Goal: Task Accomplishment & Management: Complete application form

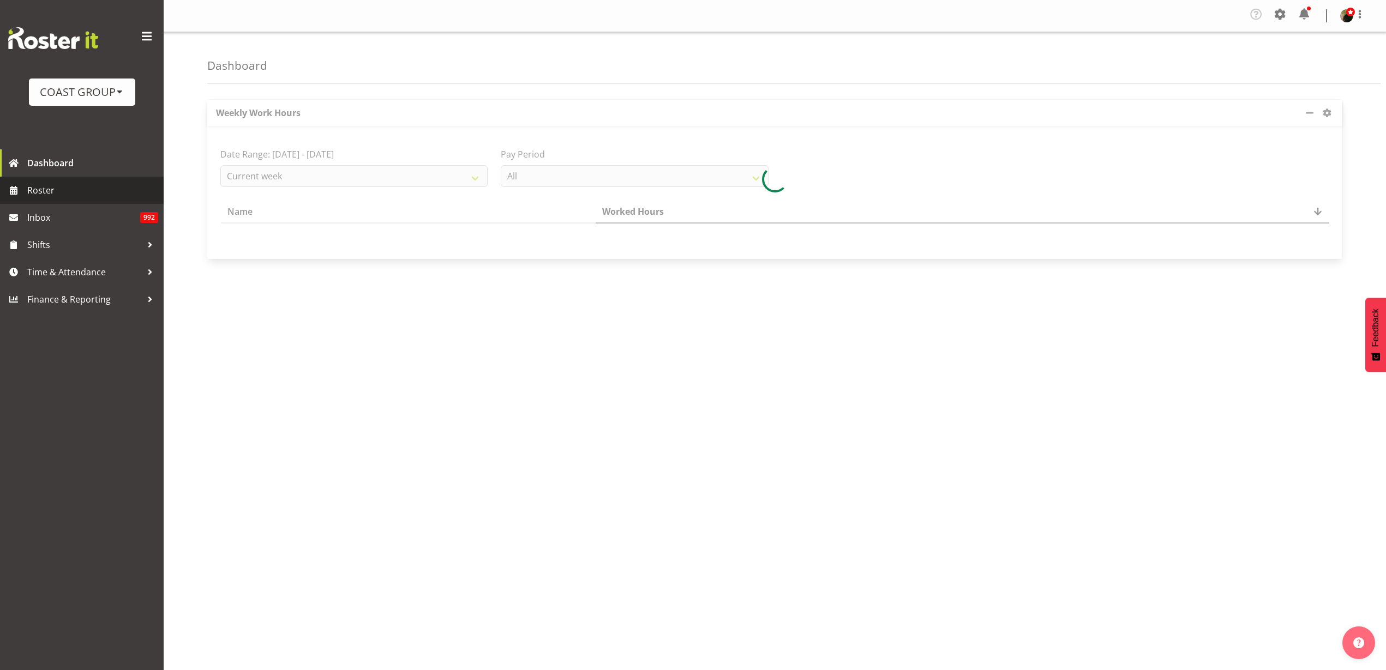
click at [43, 183] on span "Roster" at bounding box center [92, 190] width 131 height 16
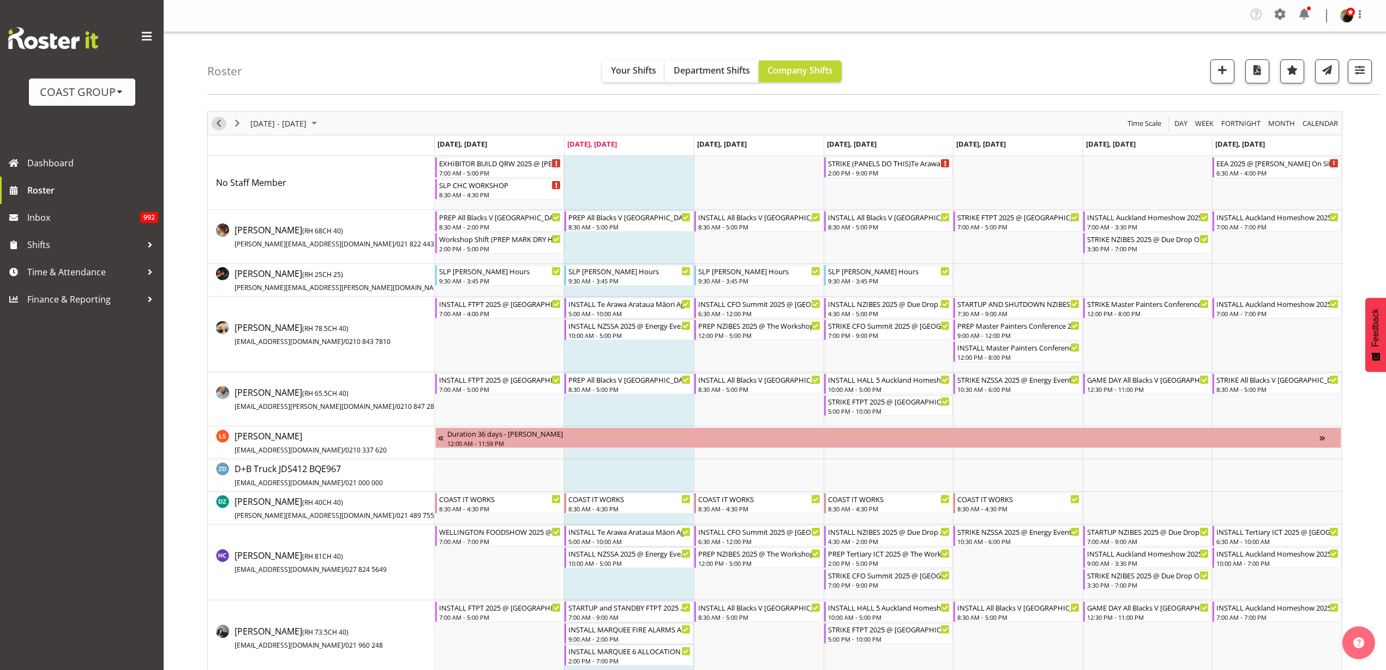
click at [220, 122] on span "Previous" at bounding box center [218, 124] width 13 height 14
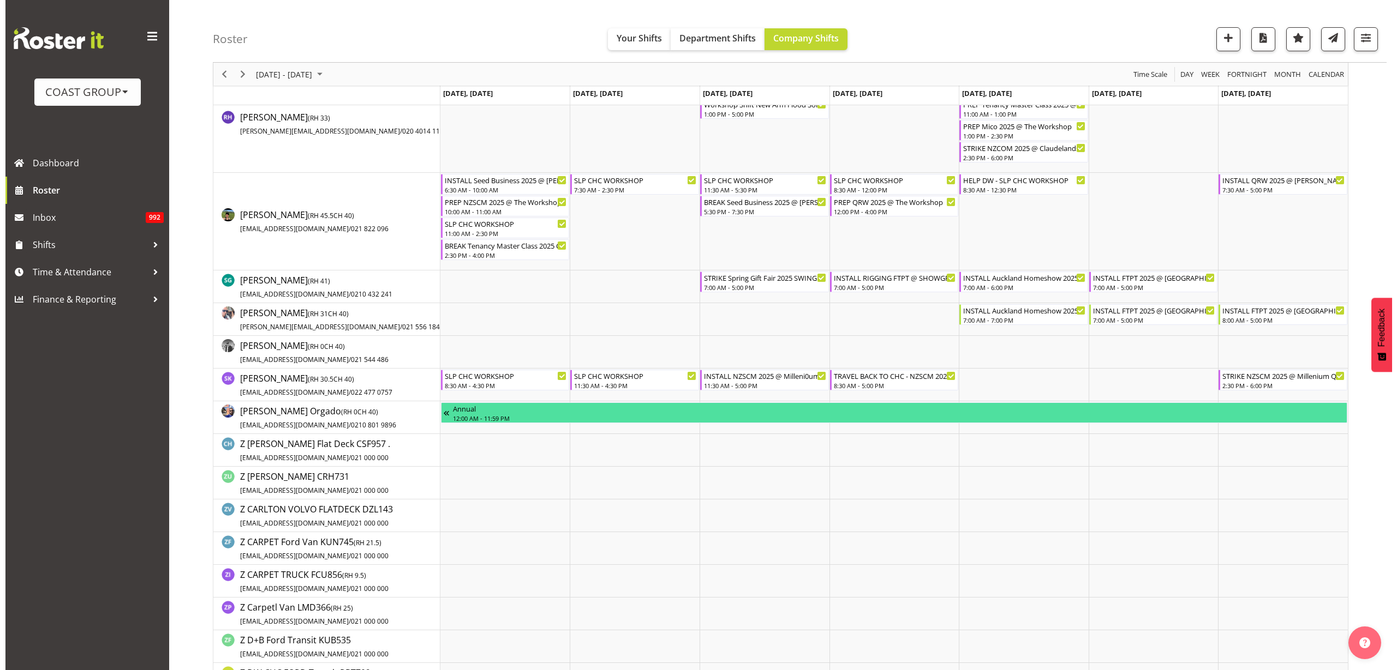
scroll to position [1296, 0]
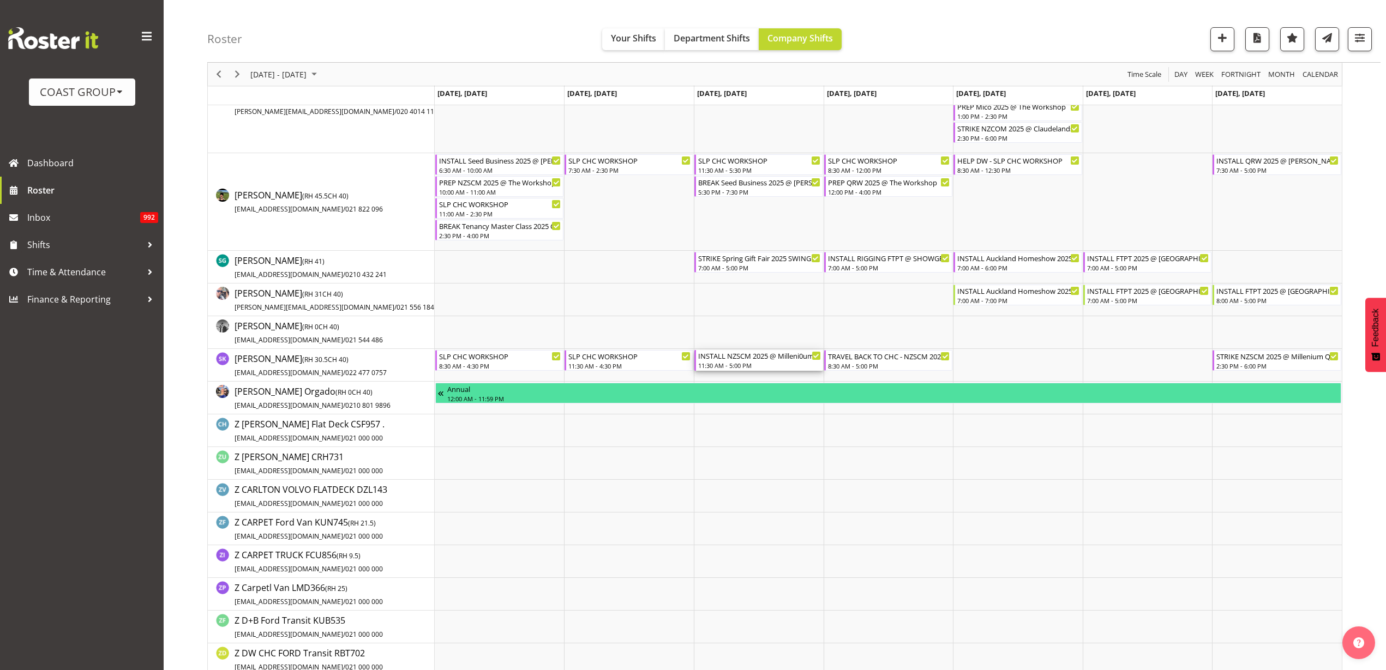
click at [742, 361] on div "INSTALL NZSCM 2025 @ Milleni0um QTOWN On Site @ 1200 11:30 AM - 5:00 PM" at bounding box center [759, 360] width 123 height 21
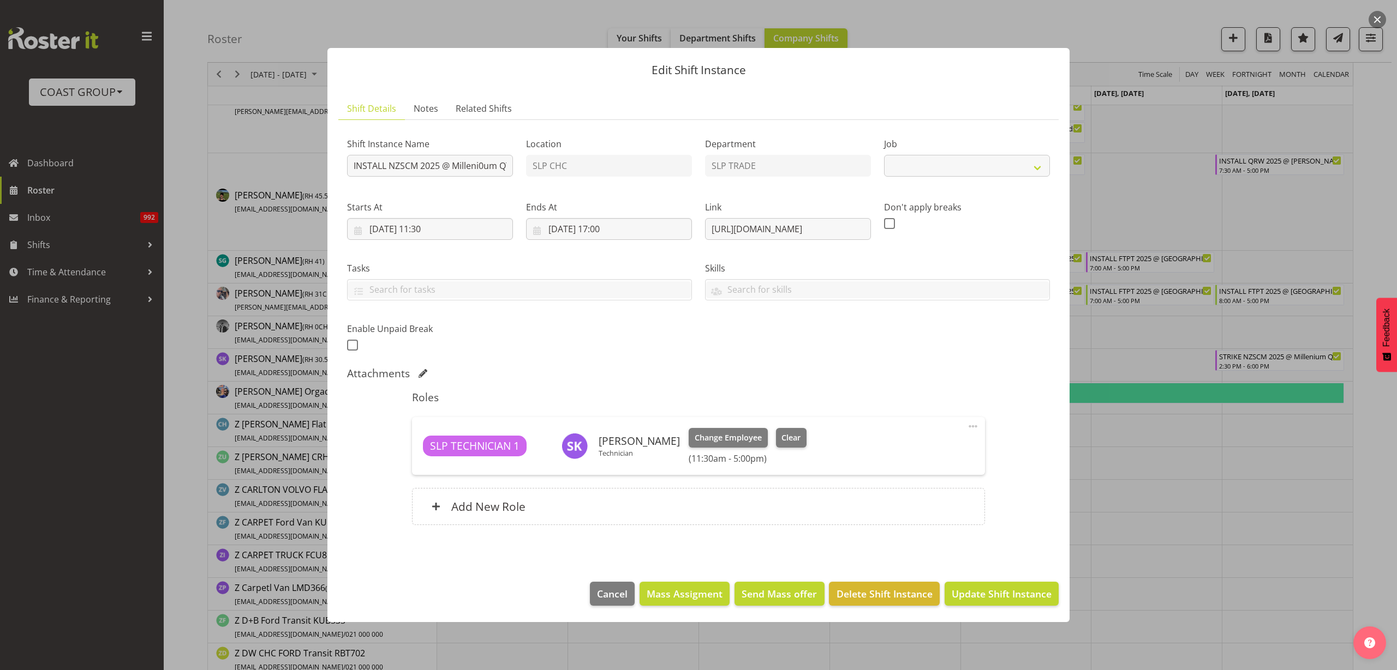
select select "9580"
click at [602, 594] on span "Cancel" at bounding box center [612, 594] width 31 height 14
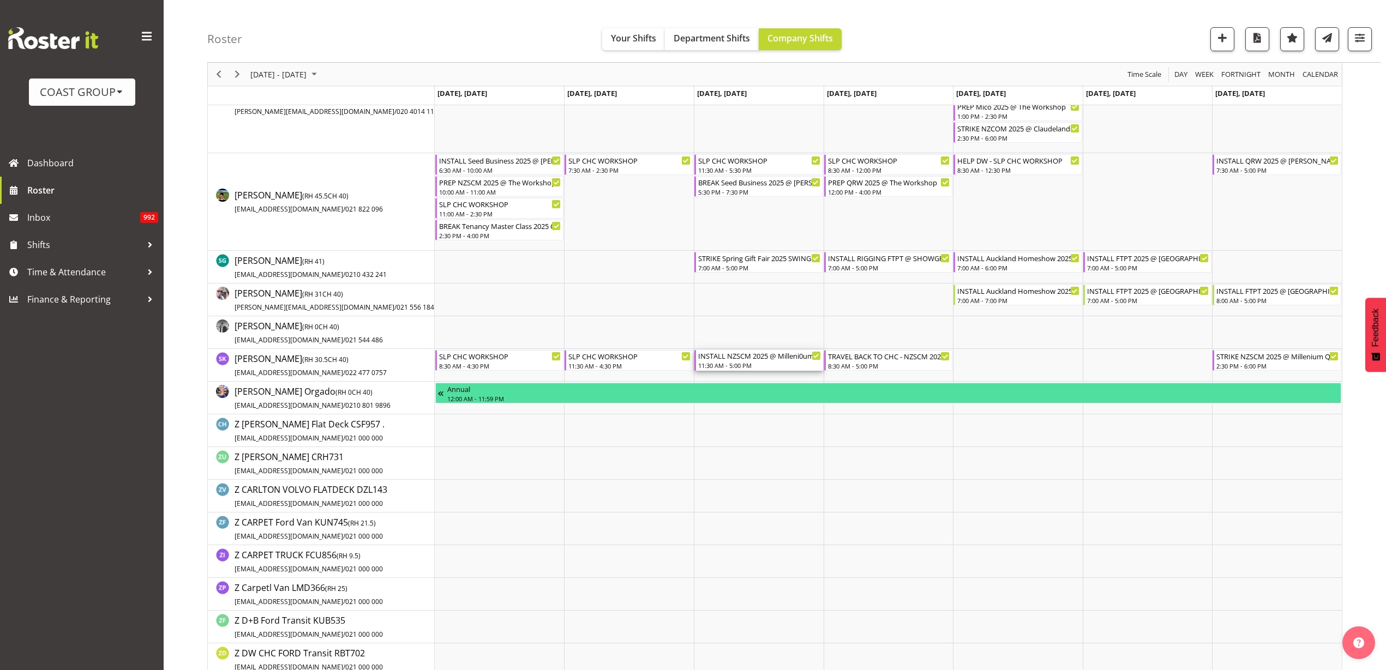
click at [766, 360] on div "INSTALL NZSCM 2025 @ Milleni0um QTOWN On Site @ 1200" at bounding box center [759, 355] width 123 height 11
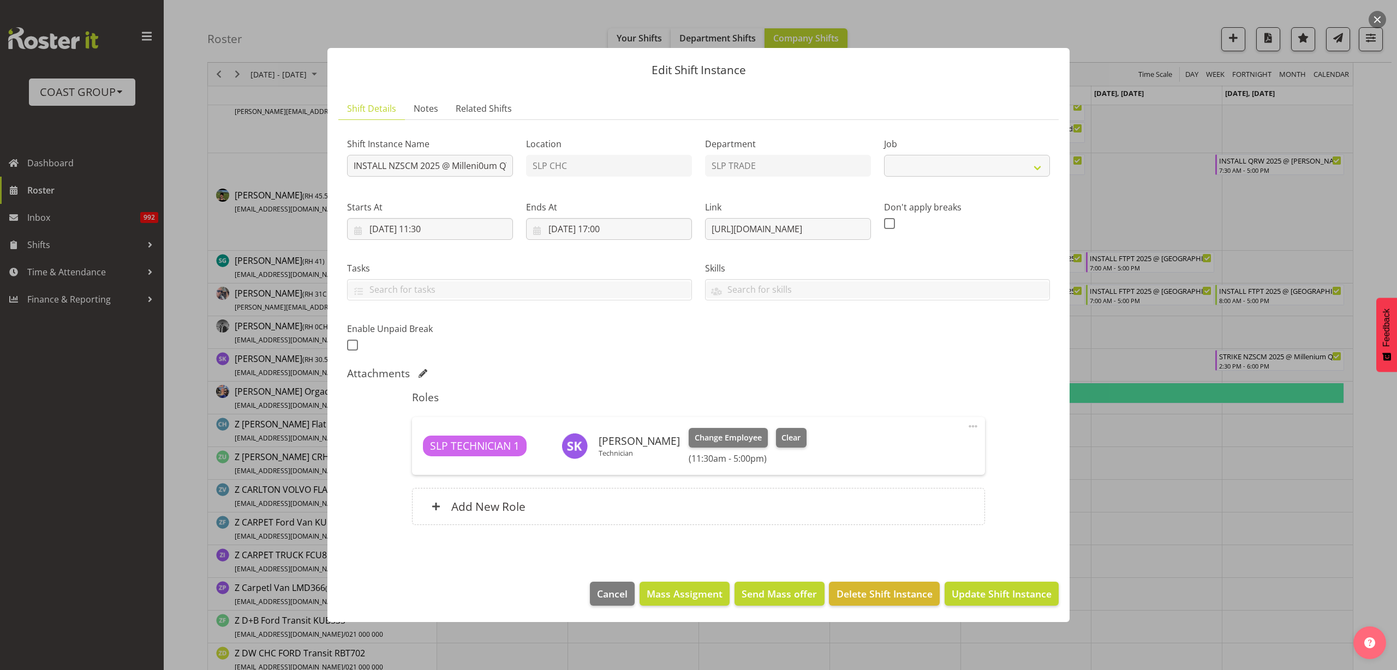
select select "9580"
drag, startPoint x: 708, startPoint y: 227, endPoint x: 1302, endPoint y: 209, distance: 594.4
click at [1302, 209] on div "Edit Shift Instance Shift Details Notes Related Shifts Shift Instance Name INST…" at bounding box center [698, 335] width 1397 height 670
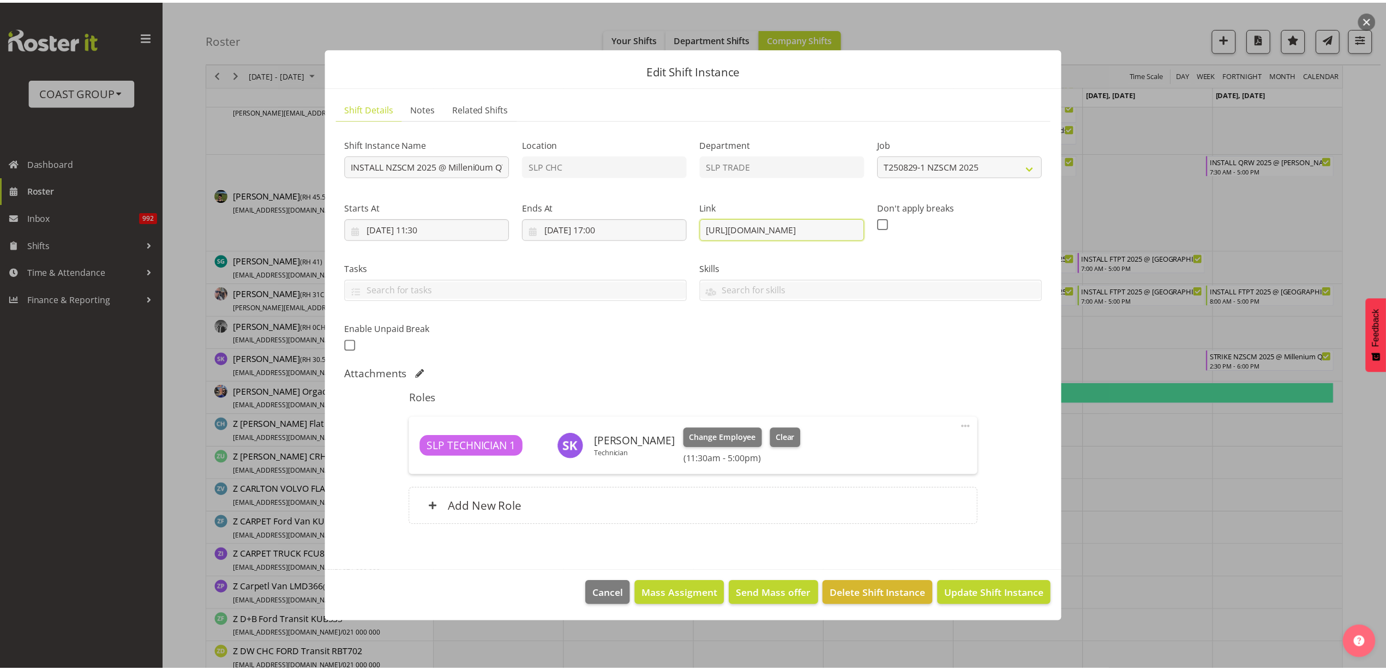
scroll to position [0, 0]
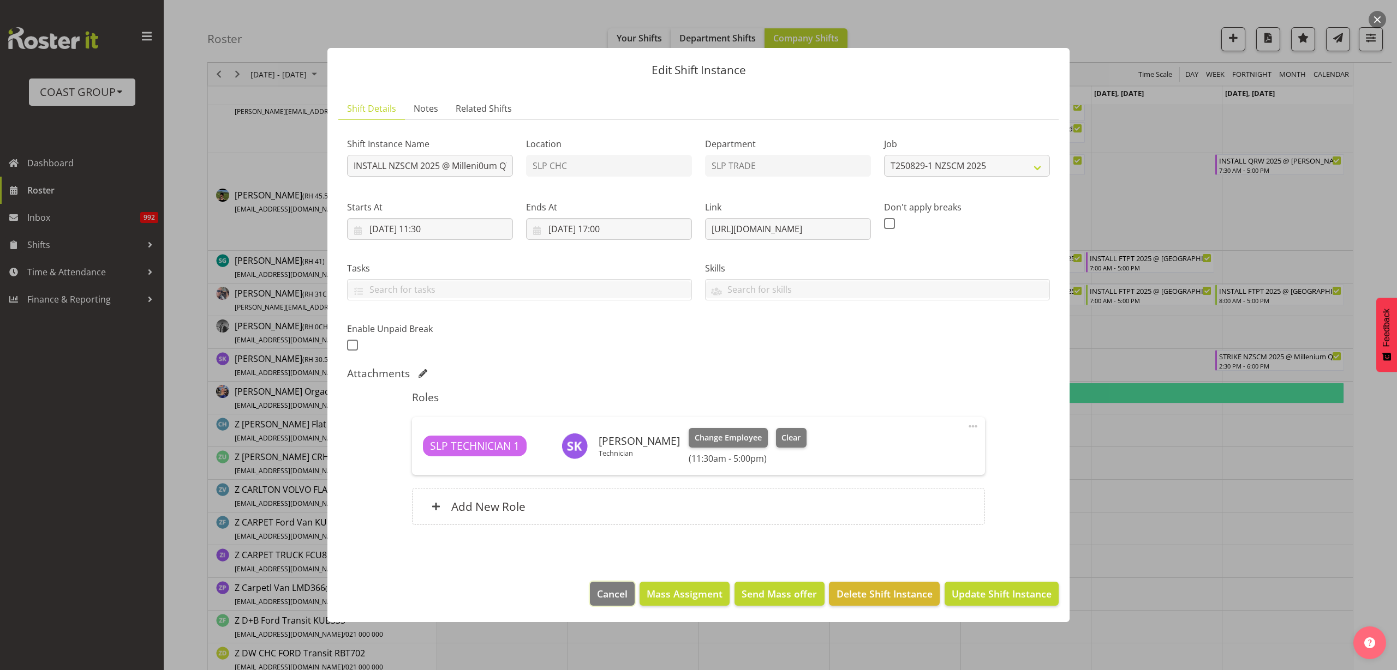
click at [614, 598] on span "Cancel" at bounding box center [612, 594] width 31 height 14
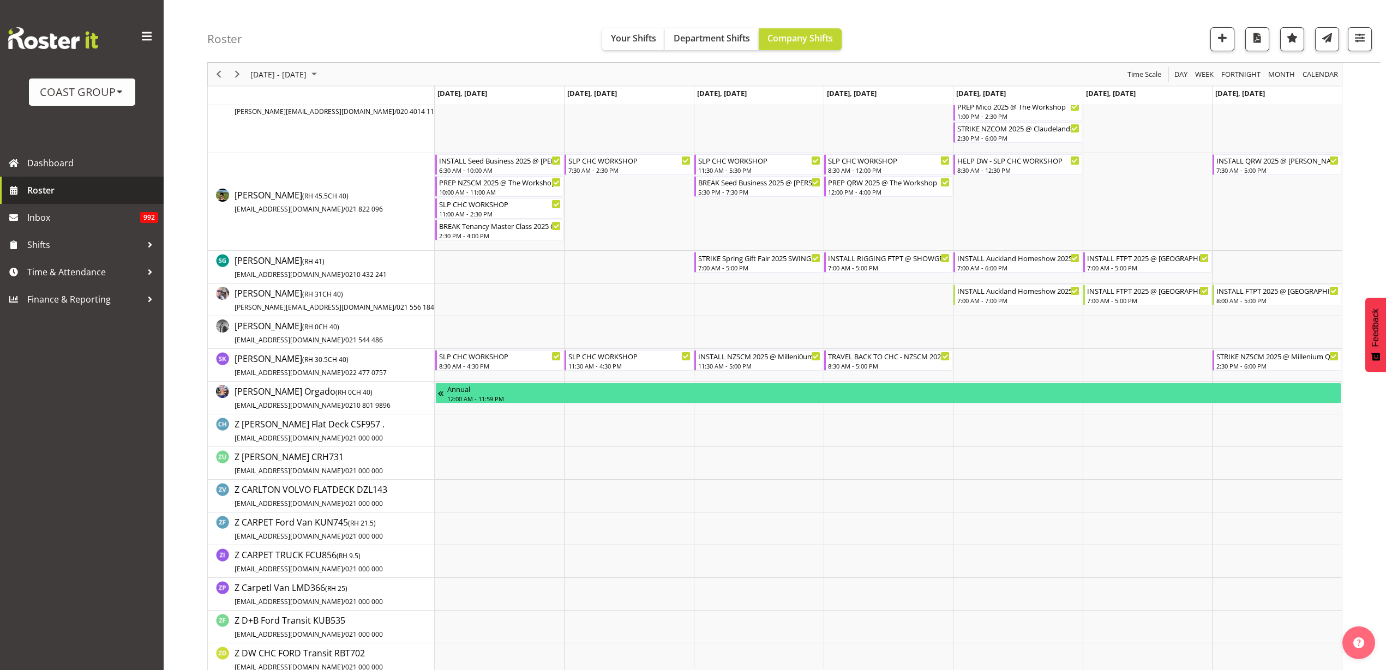
click at [44, 193] on span "Roster" at bounding box center [92, 190] width 131 height 16
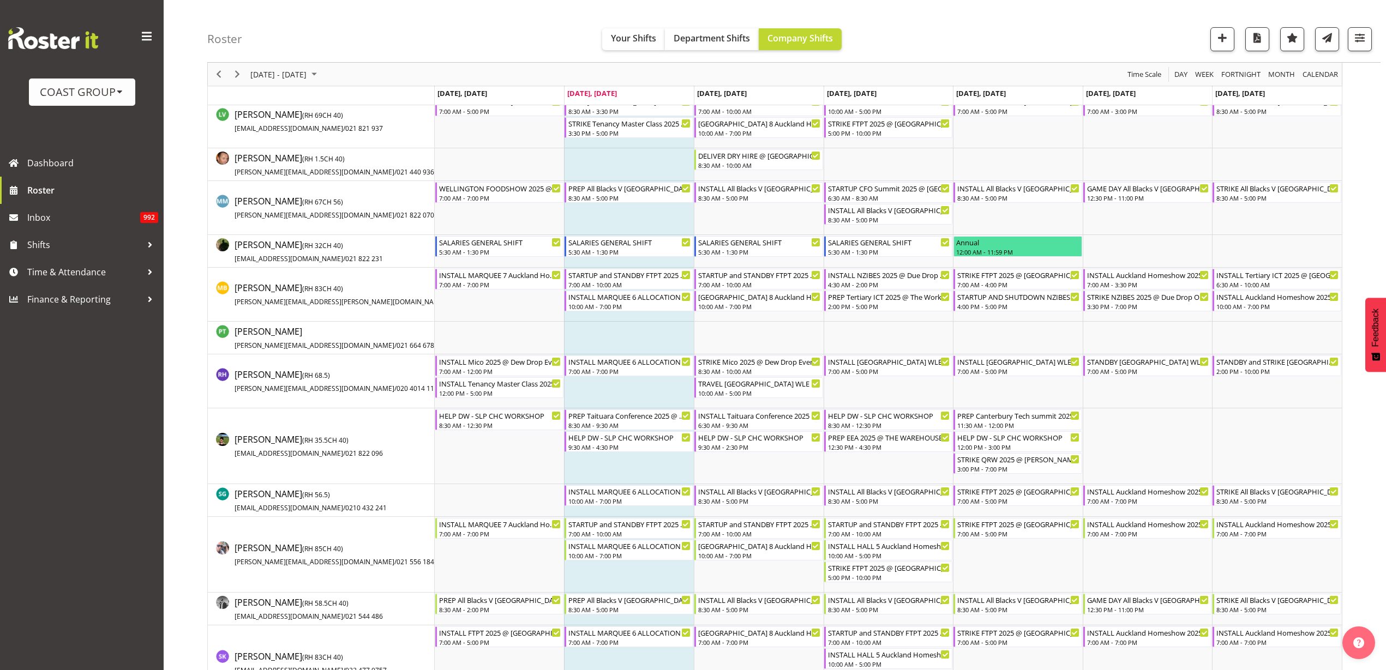
scroll to position [887, 0]
click at [1361, 39] on span "button" at bounding box center [1360, 38] width 14 height 14
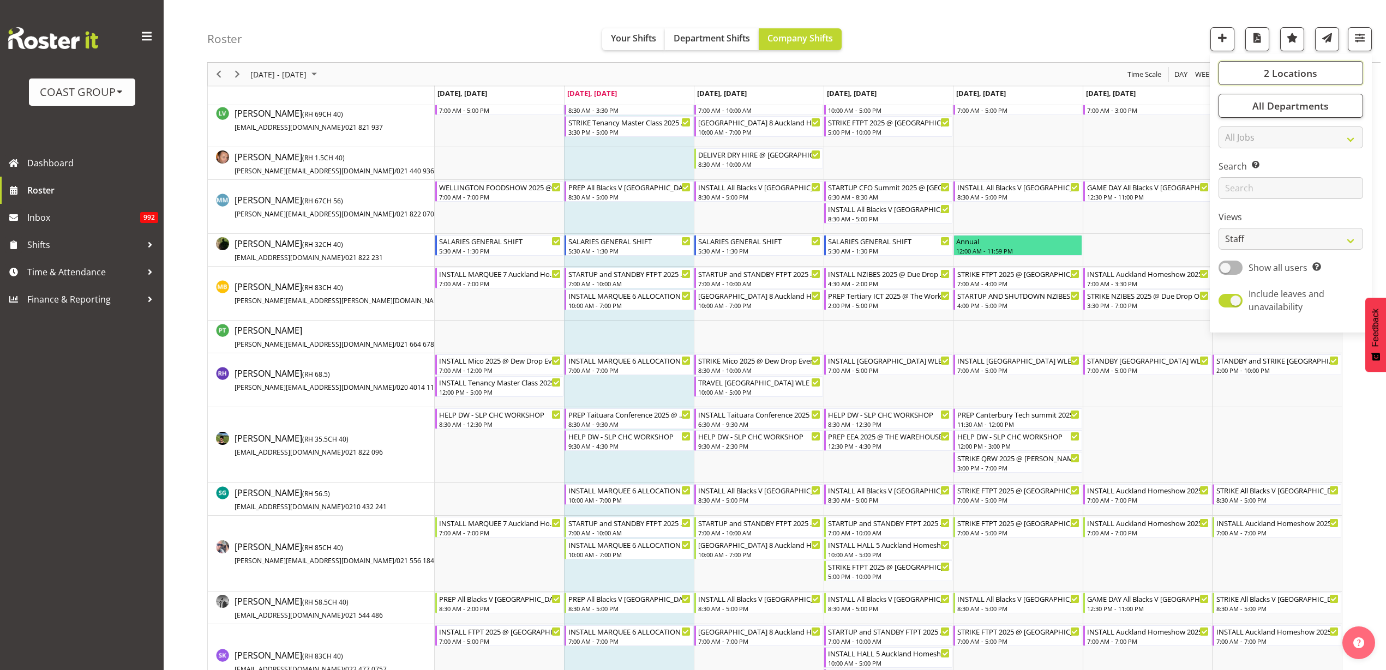
click at [1295, 71] on span "2 Locations" at bounding box center [1290, 73] width 53 height 13
click at [1232, 106] on span at bounding box center [1231, 108] width 9 height 9
click at [1232, 106] on input "EHS WLG" at bounding box center [1230, 108] width 7 height 7
checkbox input "true"
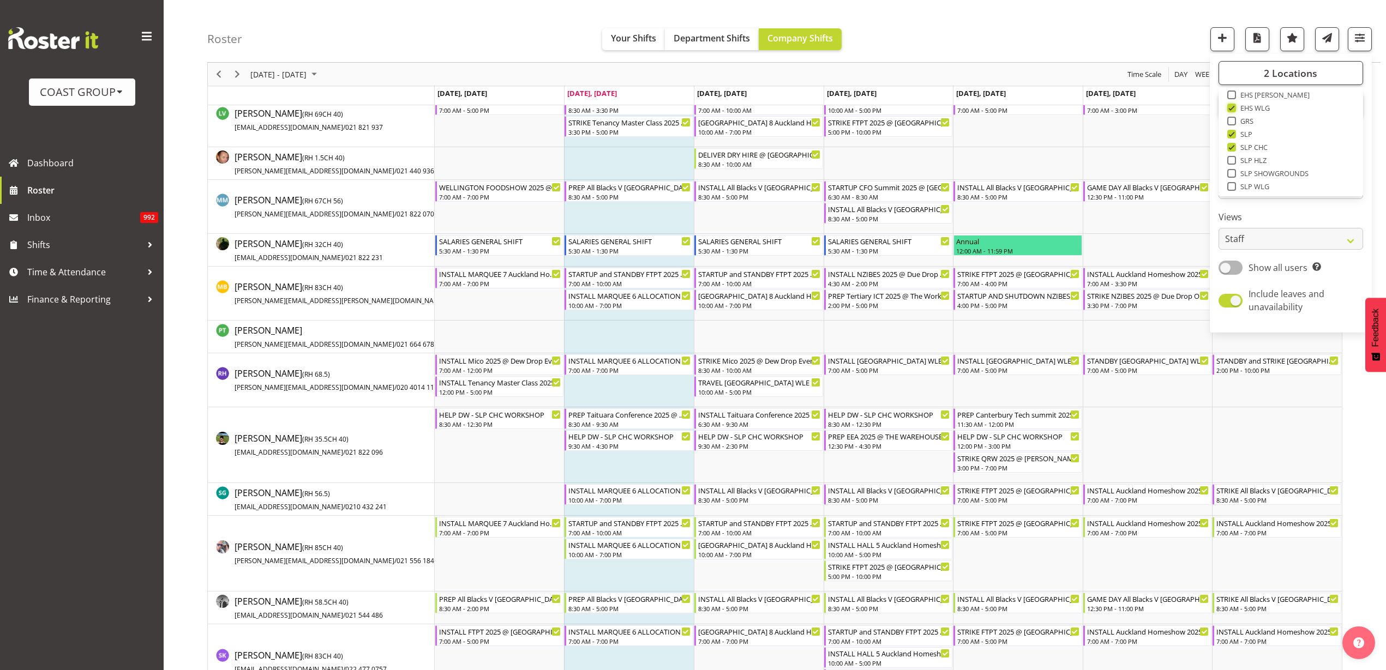
scroll to position [0, 0]
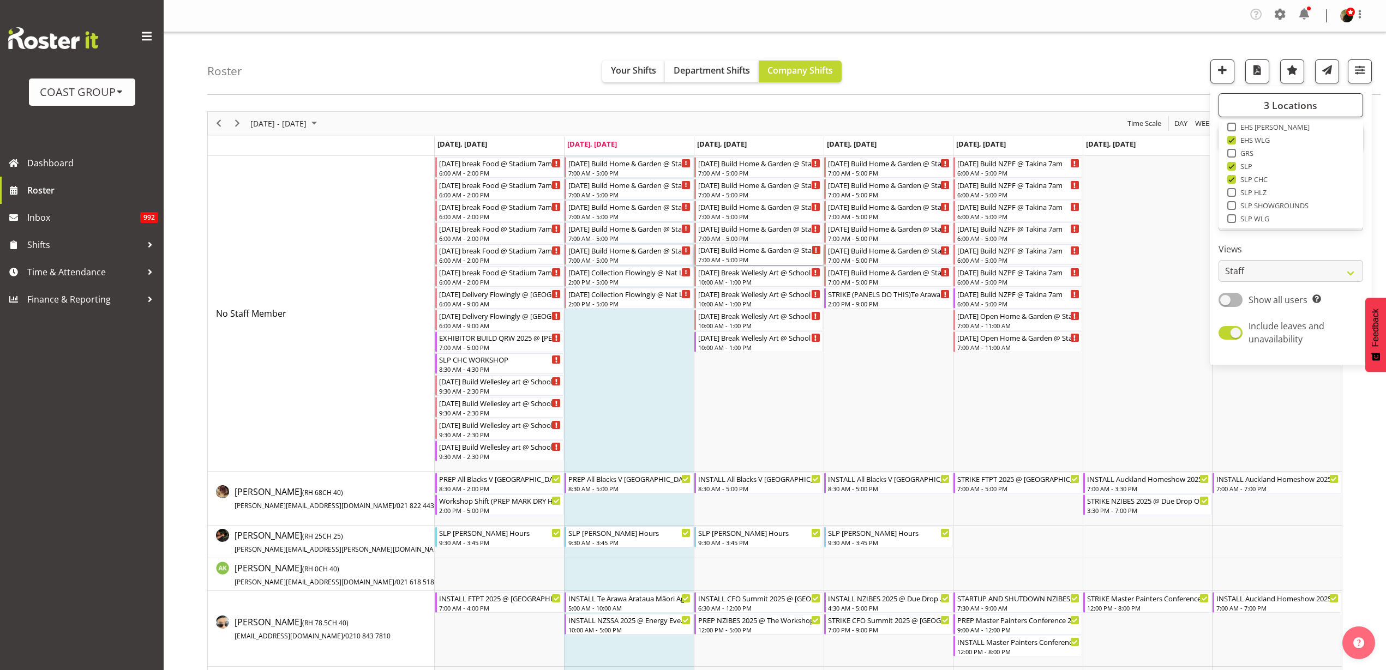
click at [747, 251] on div "SEP 25 Build Home & Garden @ Stadium" at bounding box center [759, 249] width 123 height 11
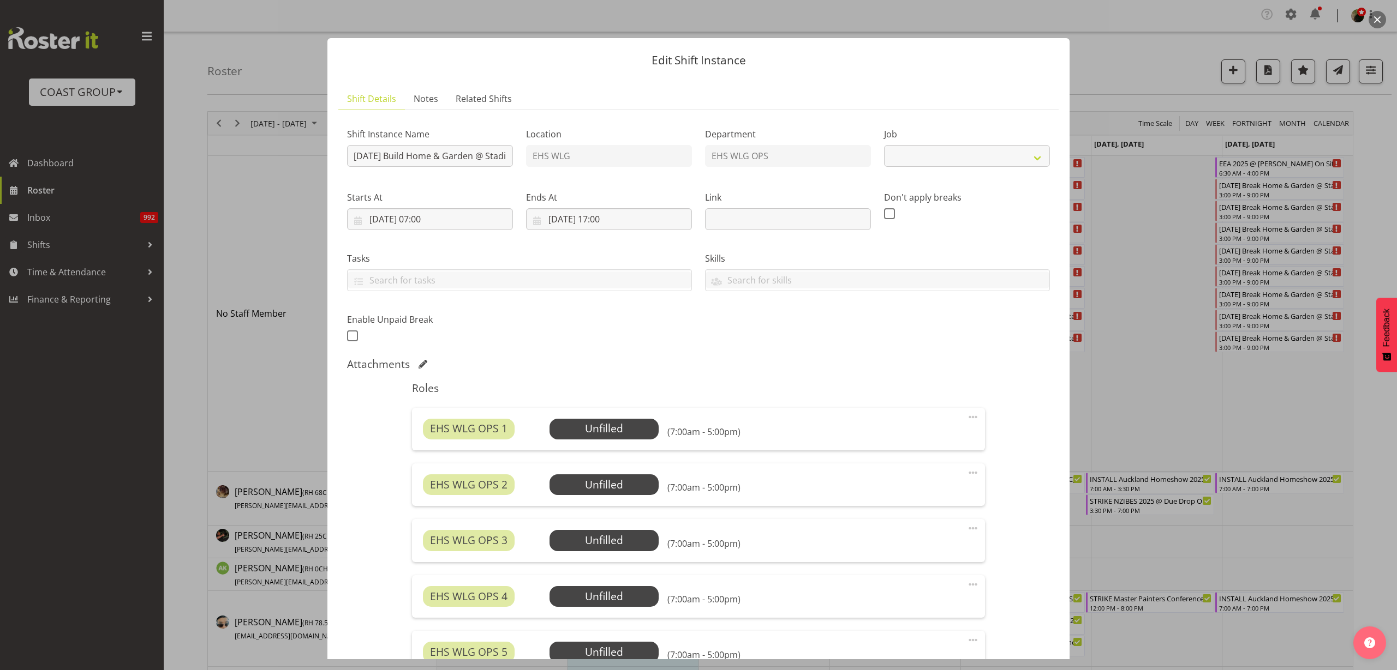
select select "9237"
click at [451, 152] on input "SEP 25 Build Home & Garden @ Stadium" at bounding box center [430, 156] width 166 height 22
click at [1380, 15] on button "button" at bounding box center [1376, 19] width 17 height 17
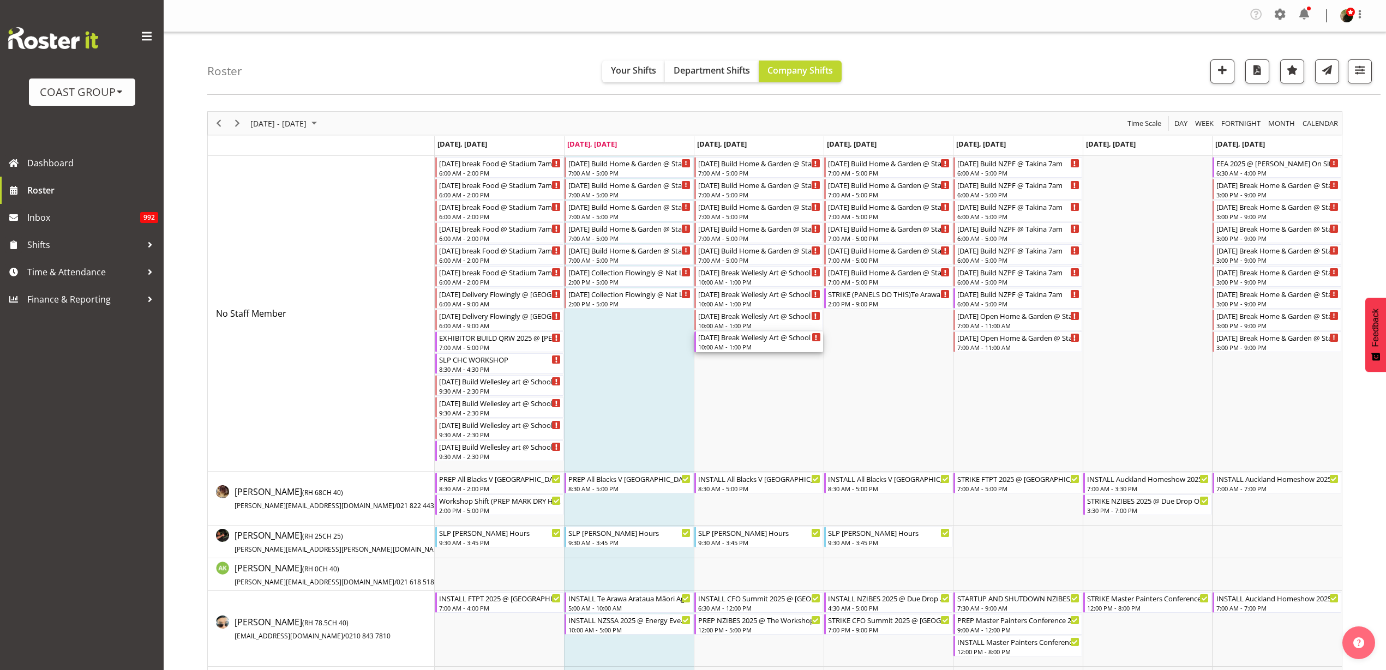
click at [734, 343] on div "10:00 AM - 1:00 PM" at bounding box center [759, 347] width 123 height 9
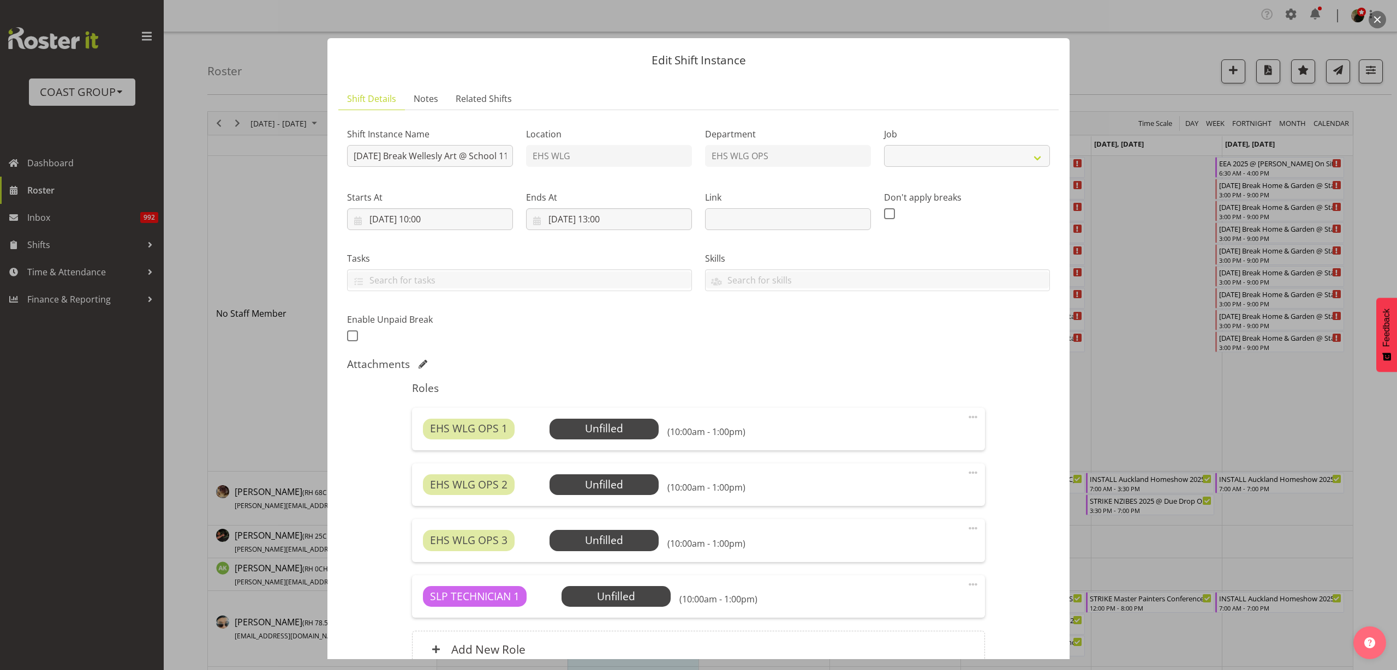
select select "10034"
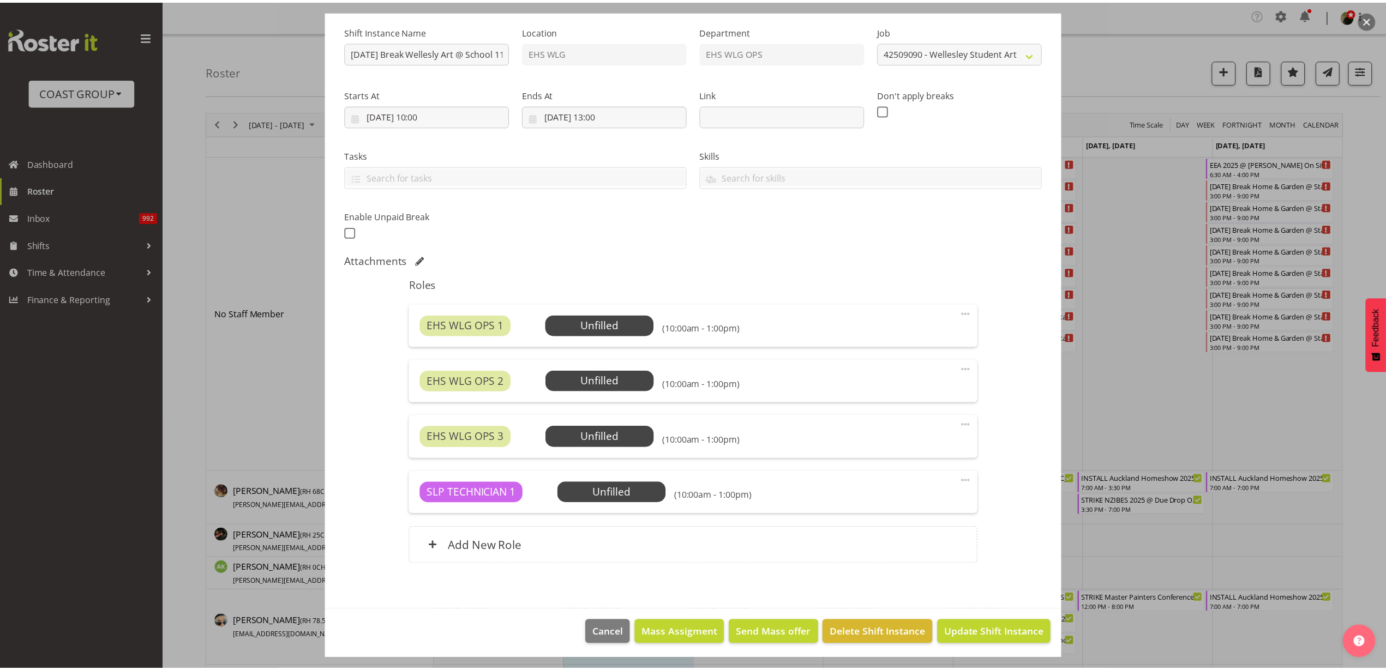
scroll to position [106, 0]
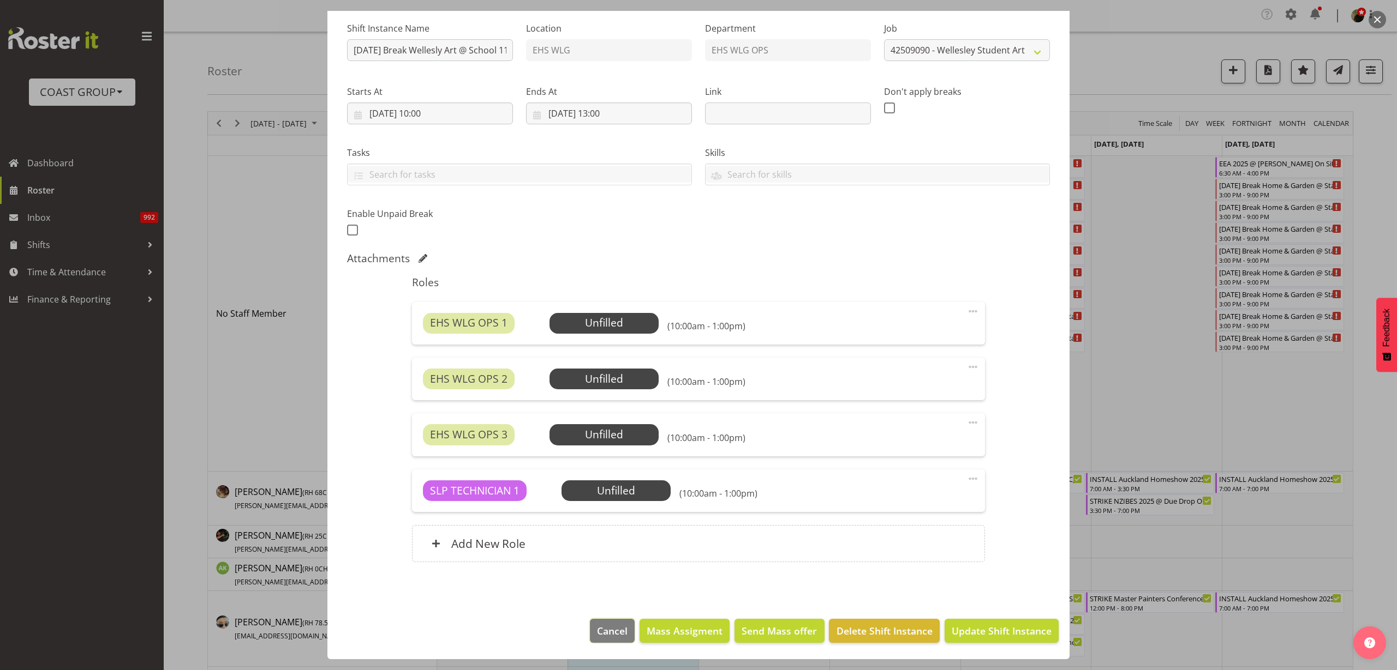
click at [609, 631] on span "Cancel" at bounding box center [612, 631] width 31 height 14
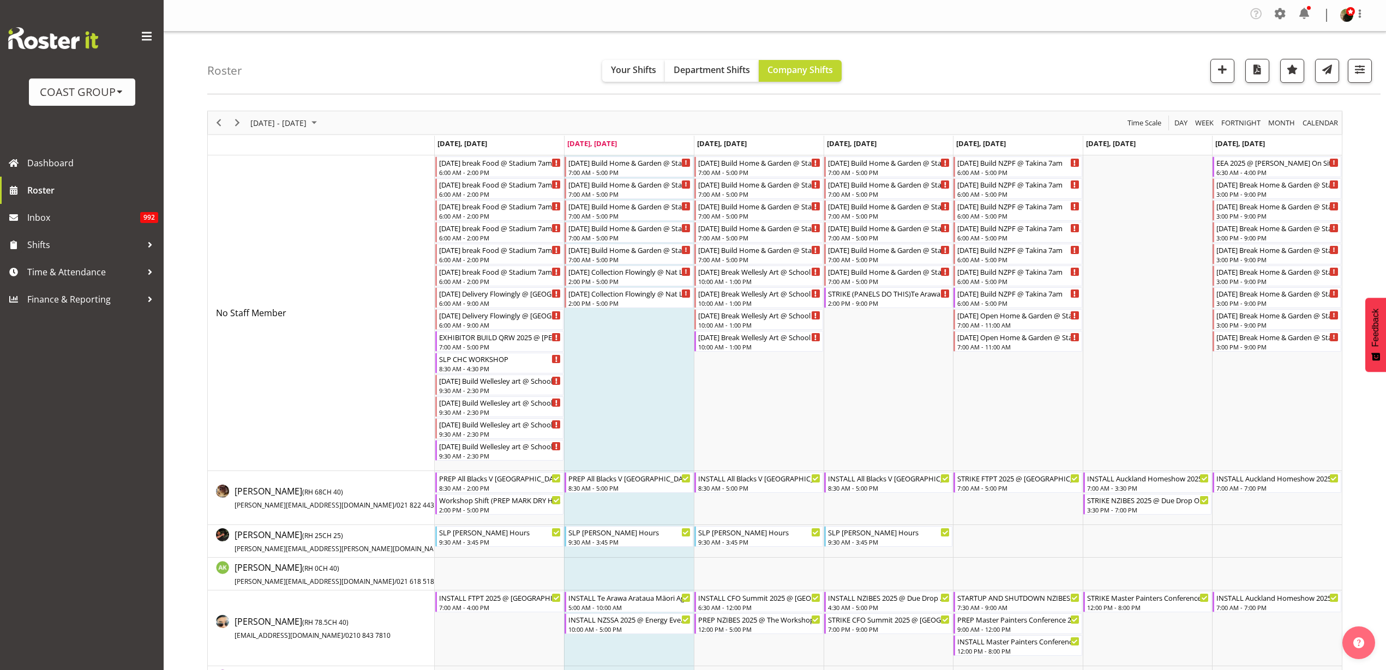
scroll to position [0, 0]
click at [282, 125] on span "[DATE] - [DATE]" at bounding box center [278, 124] width 58 height 14
click at [366, 151] on span "next month" at bounding box center [365, 151] width 19 height 20
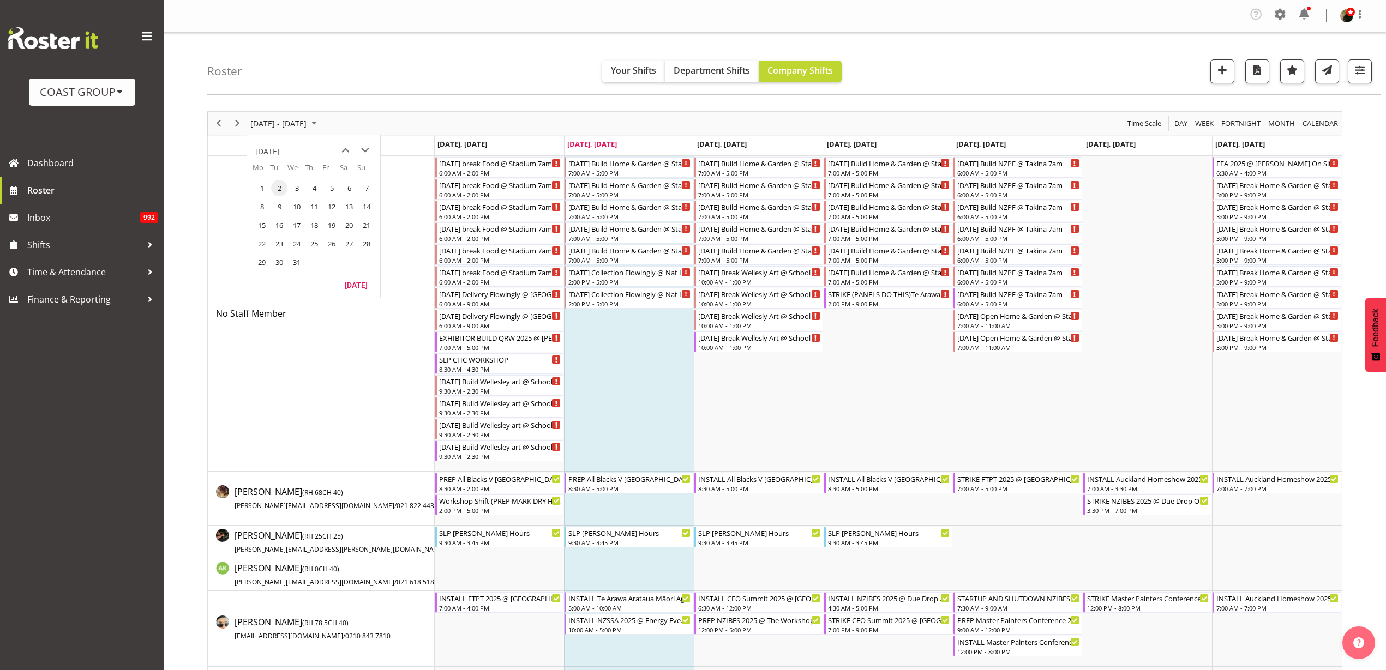
click at [366, 151] on span "next month" at bounding box center [365, 151] width 19 height 20
click at [358, 242] on span "22" at bounding box center [366, 244] width 16 height 16
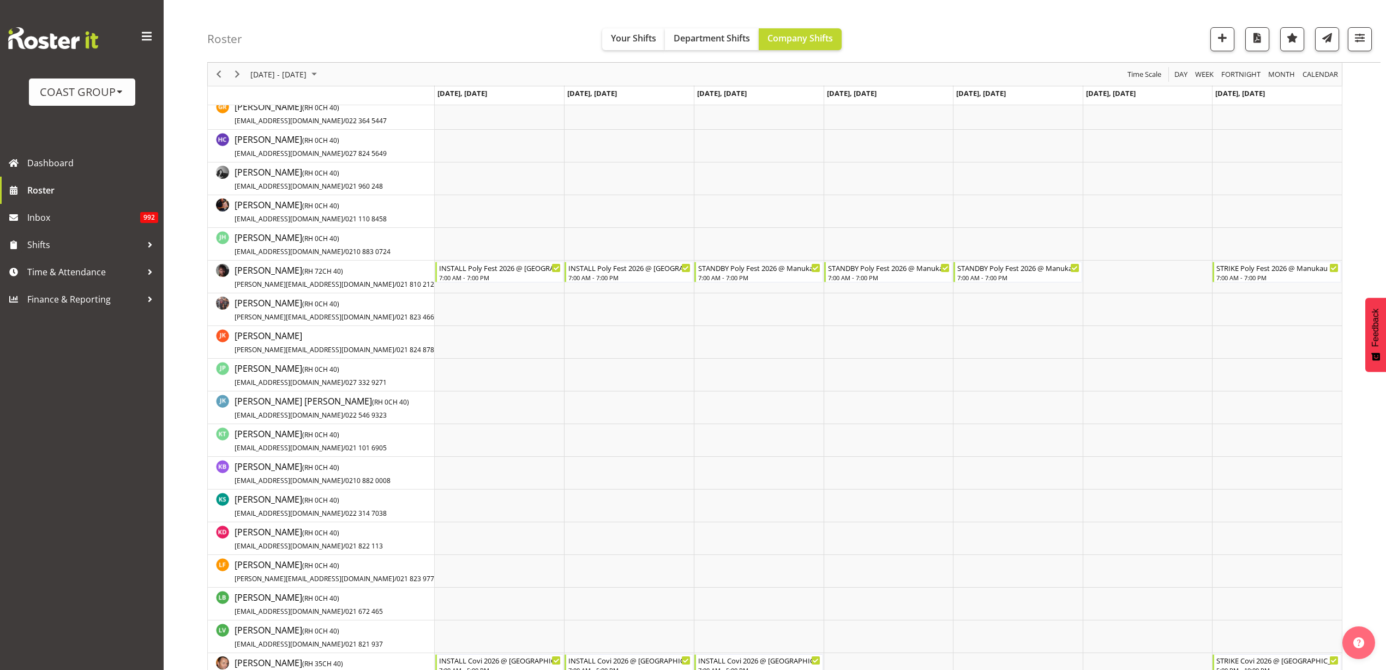
scroll to position [273, 0]
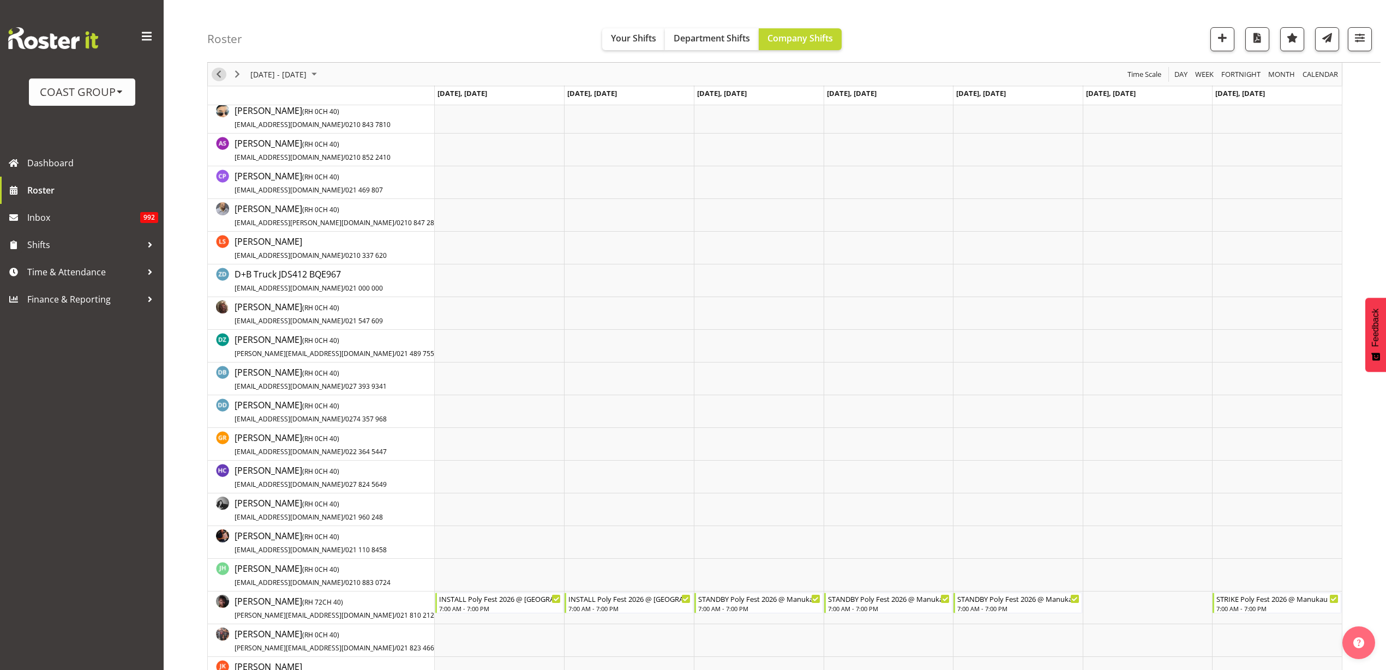
click at [218, 74] on span "Previous" at bounding box center [218, 75] width 13 height 14
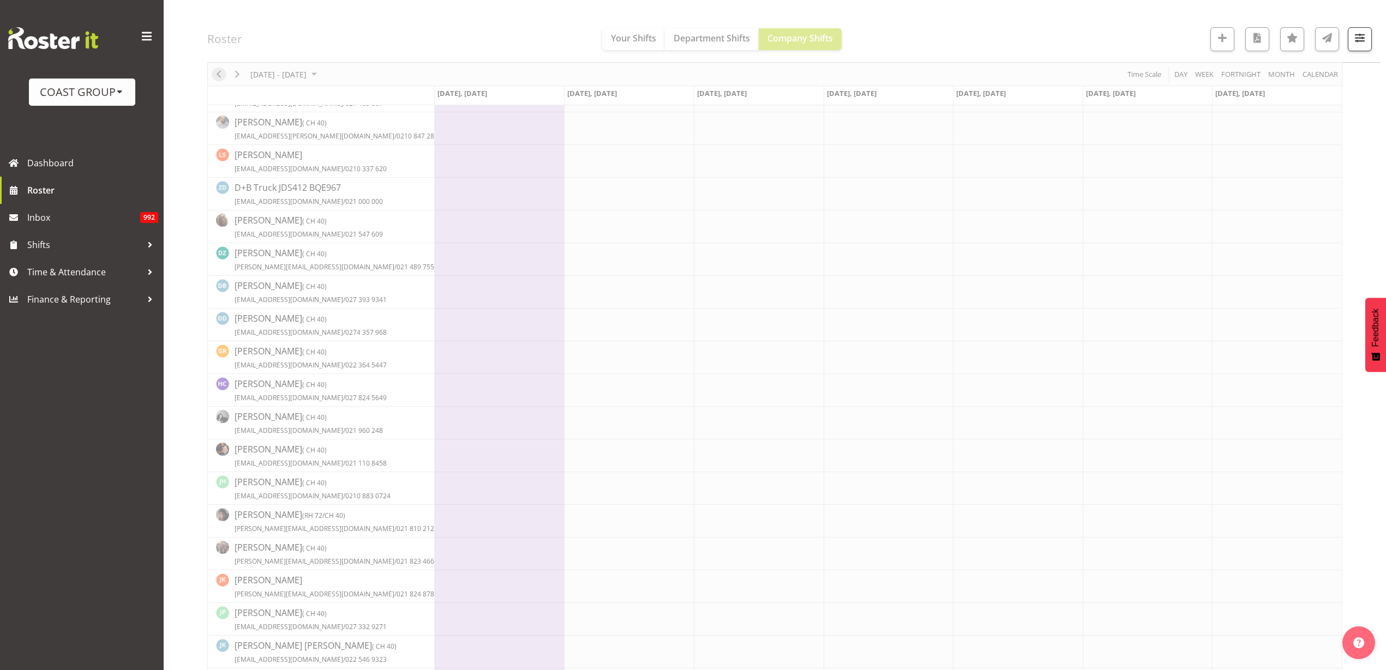
scroll to position [0, 0]
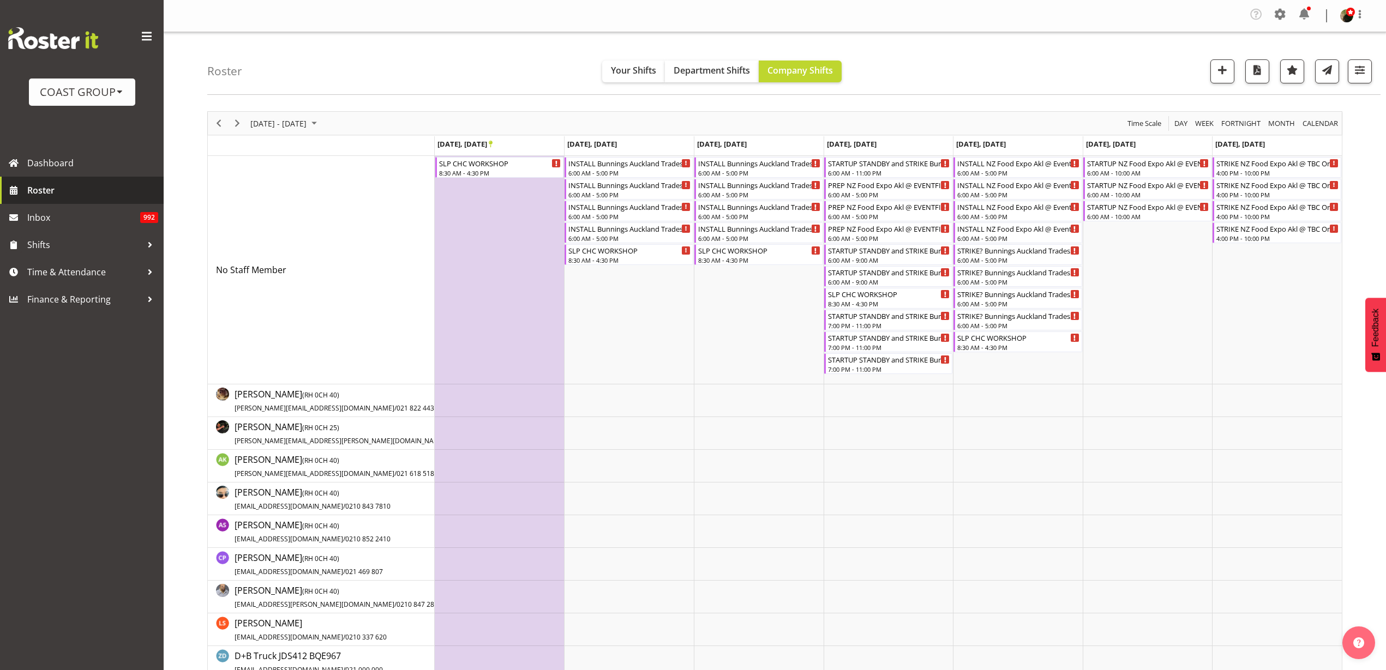
click at [69, 191] on span "Roster" at bounding box center [92, 190] width 131 height 16
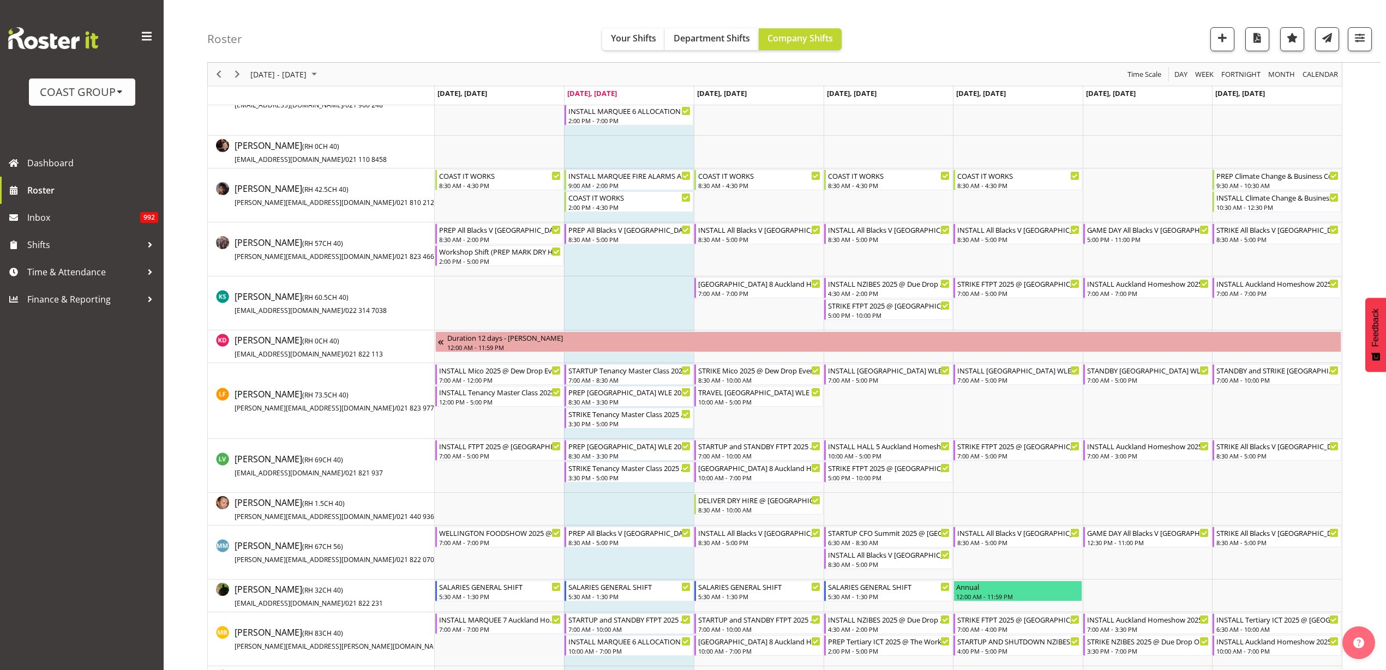
scroll to position [546, 0]
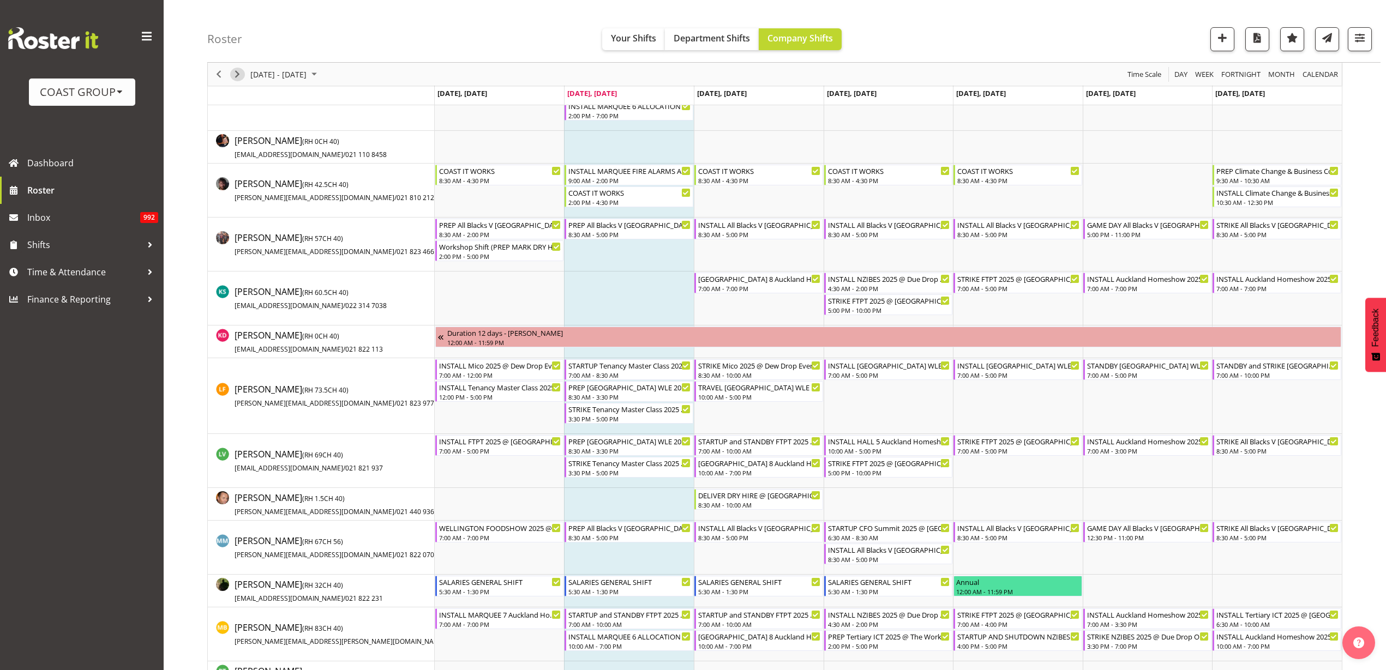
drag, startPoint x: 242, startPoint y: 70, endPoint x: 712, endPoint y: 185, distance: 484.1
click at [242, 70] on span "Next" at bounding box center [237, 75] width 13 height 14
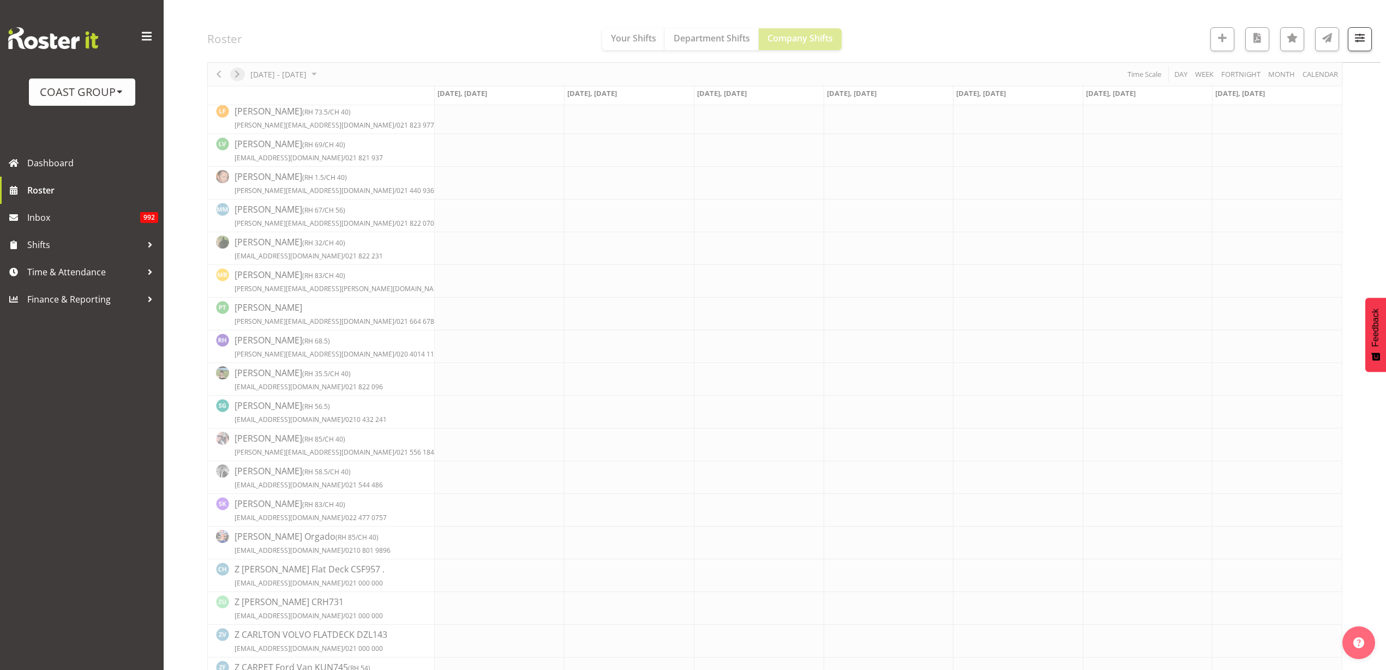
scroll to position [0, 0]
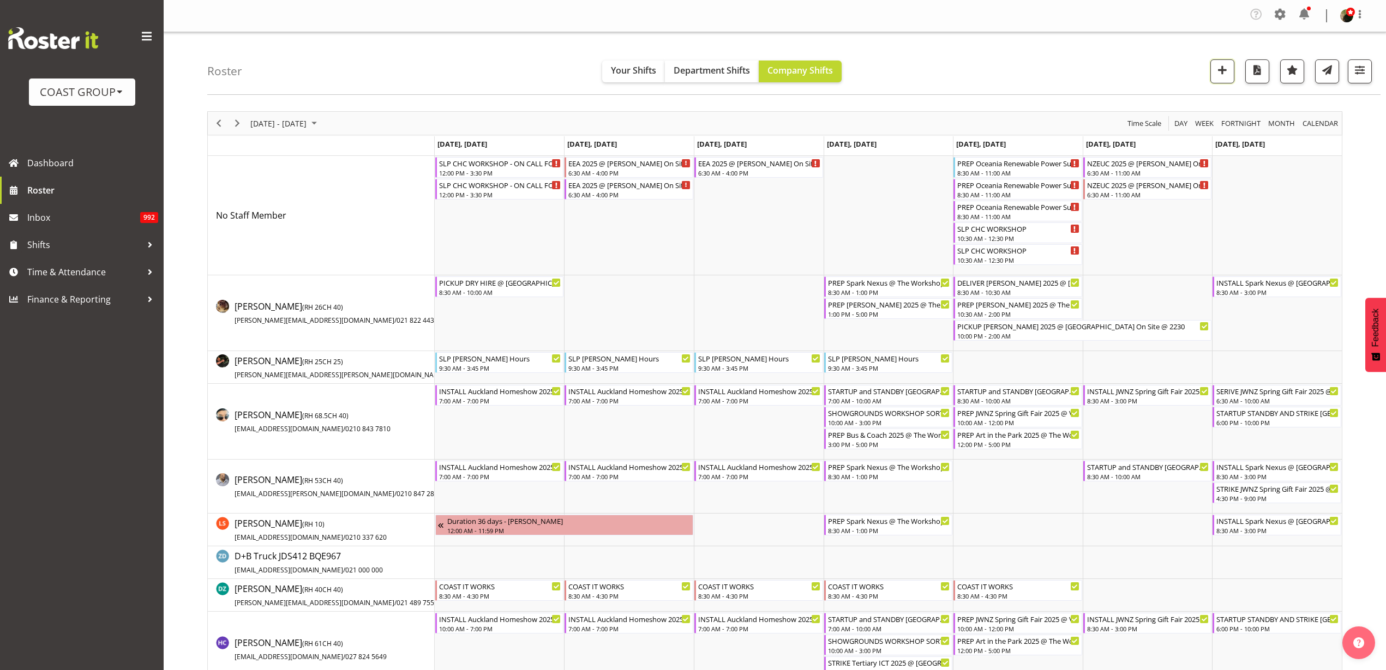
click at [1220, 75] on span "button" at bounding box center [1222, 70] width 14 height 14
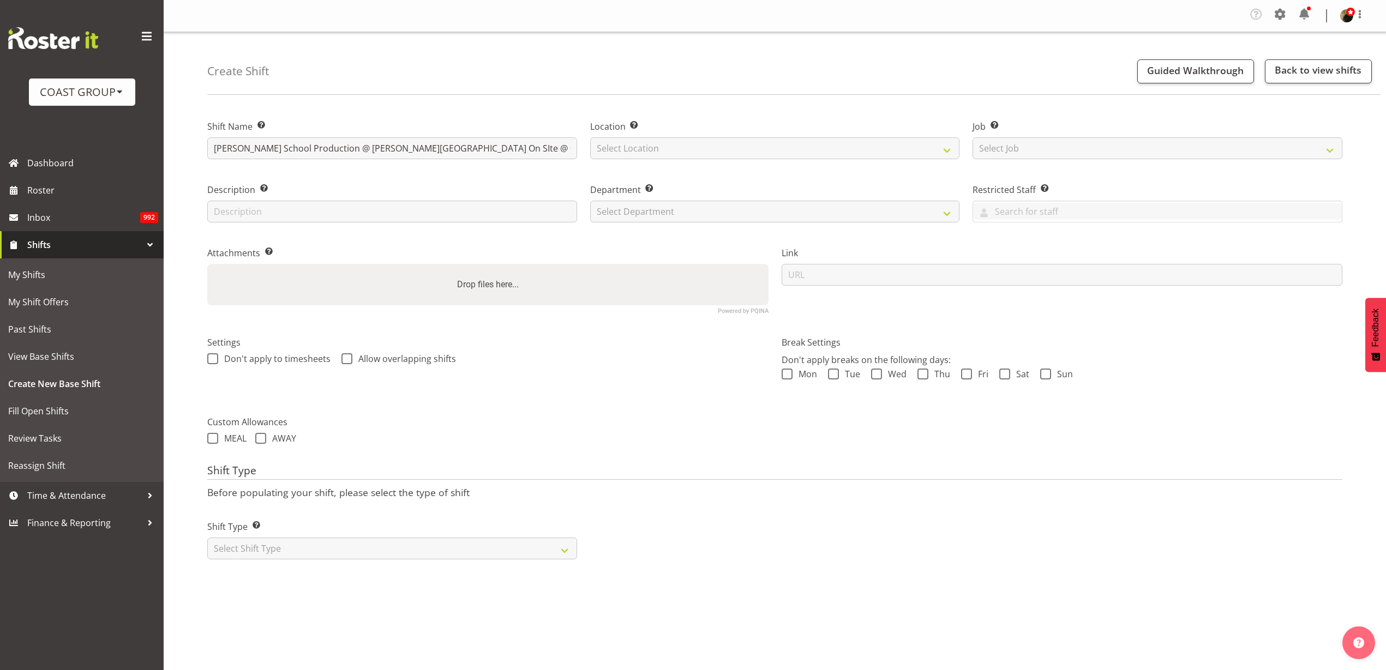
click at [335, 148] on input "[PERSON_NAME] School Production @ [PERSON_NAME][GEOGRAPHIC_DATA] On SIte @ 0930" at bounding box center [392, 148] width 370 height 22
click at [524, 150] on input "[PERSON_NAME][GEOGRAPHIC_DATA] Dry Hire @ [PERSON_NAME][GEOGRAPHIC_DATA] On SIt…" at bounding box center [392, 148] width 370 height 22
type input "[PERSON_NAME][GEOGRAPHIC_DATA] Dry Hire @ [PERSON_NAME][GEOGRAPHIC_DATA] On SIt…"
click at [729, 151] on select "Select Location [GEOGRAPHIC_DATA] EVENTS [PERSON_NAME][GEOGRAPHIC_DATA] [GEOGRA…" at bounding box center [775, 148] width 370 height 22
select select "31"
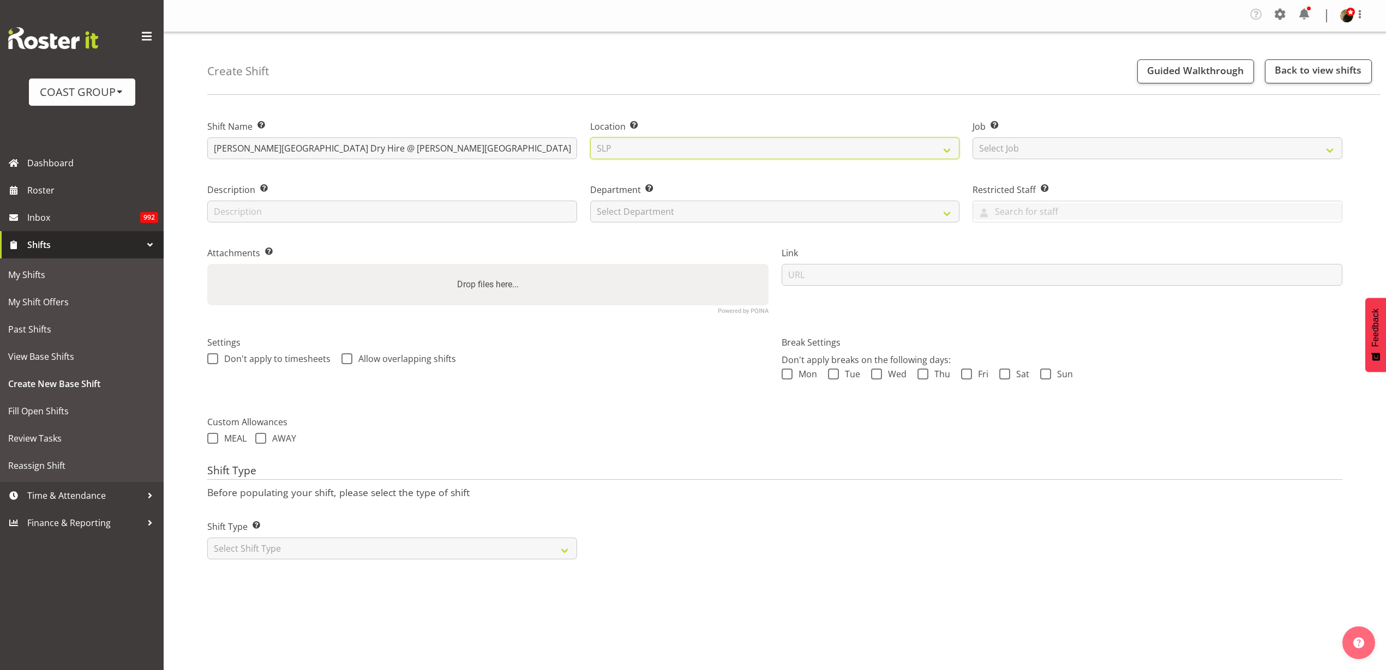
click at [590, 137] on select "Select Location [GEOGRAPHIC_DATA] EVENTS [PERSON_NAME][GEOGRAPHIC_DATA] [GEOGRA…" at bounding box center [775, 148] width 370 height 22
click at [1095, 148] on select "Select Job Create new job 1 Carlton Events 1 [PERSON_NAME][GEOGRAPHIC_DATA] 1 […" at bounding box center [1158, 148] width 370 height 22
select select "0"
click at [973, 137] on select "Select Job Create new job 1 Carlton Events 1 [PERSON_NAME][GEOGRAPHIC_DATA] 1 […" at bounding box center [1158, 148] width 370 height 22
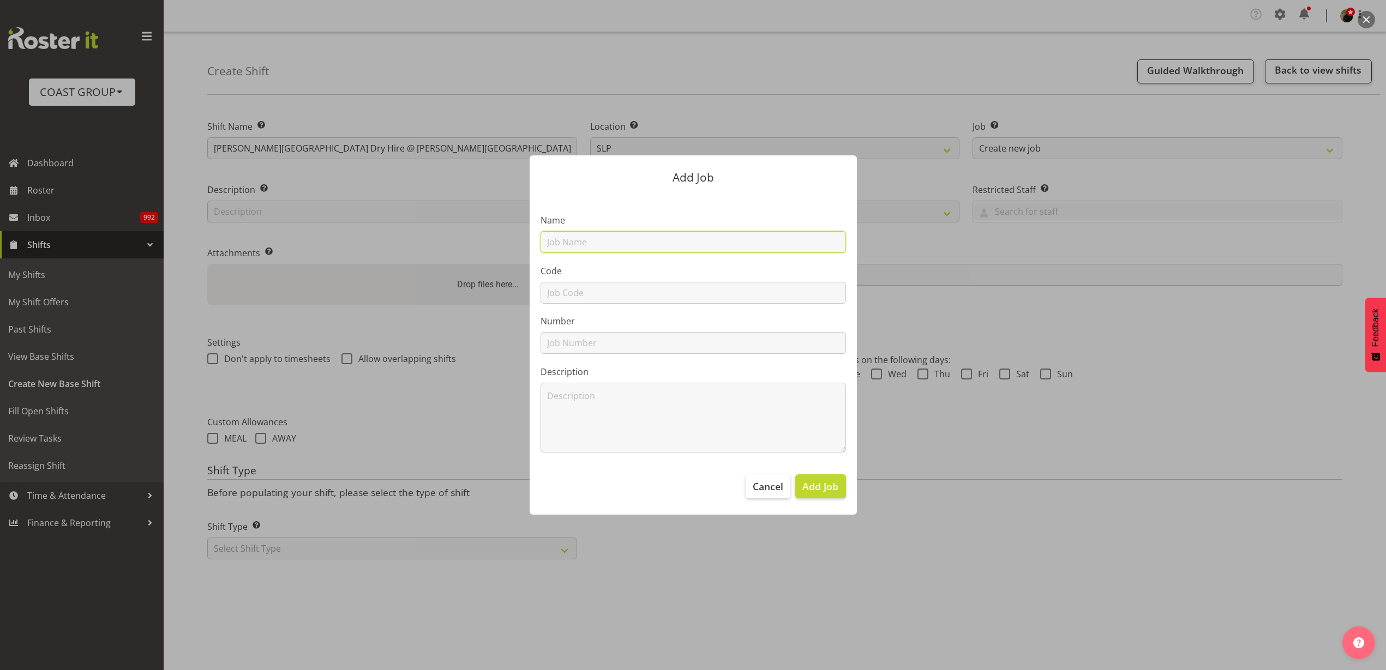
click at [651, 240] on input "text" at bounding box center [694, 242] width 306 height 22
type input "M250916 Rutherford College Dry Hire"
type input "M250916"
click at [822, 488] on span "Add Job" at bounding box center [821, 487] width 36 height 14
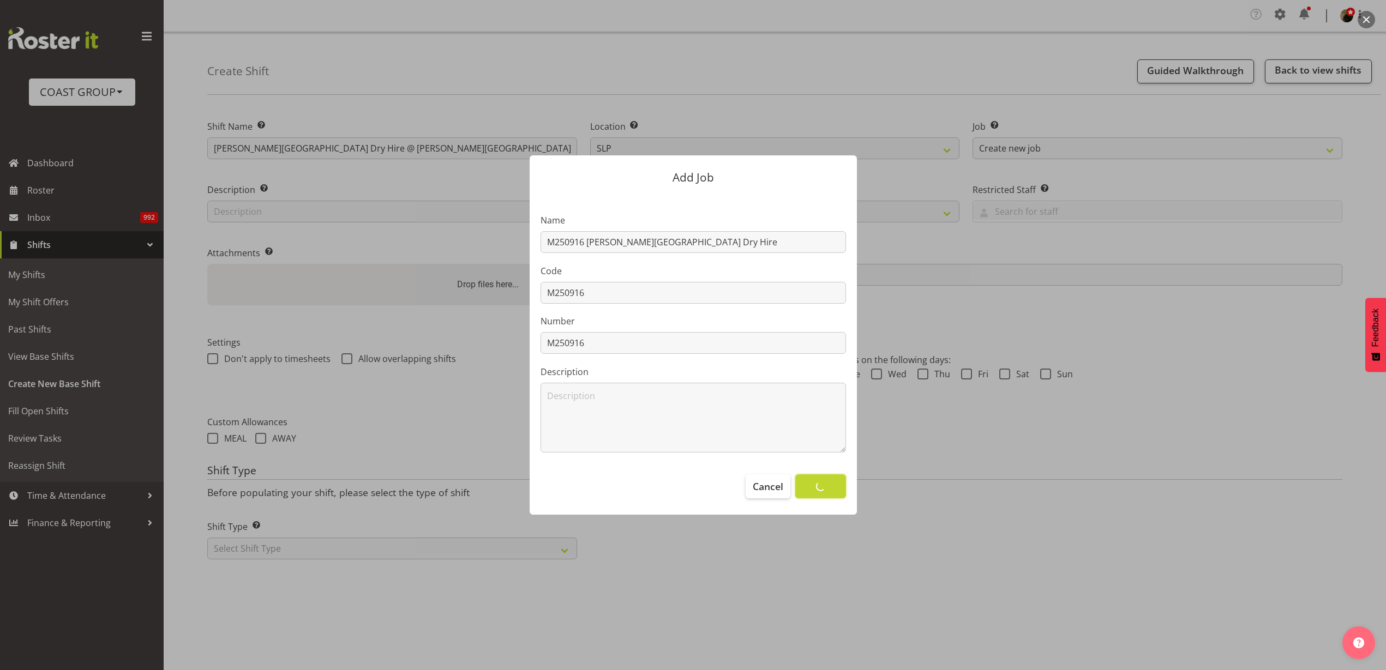
select select
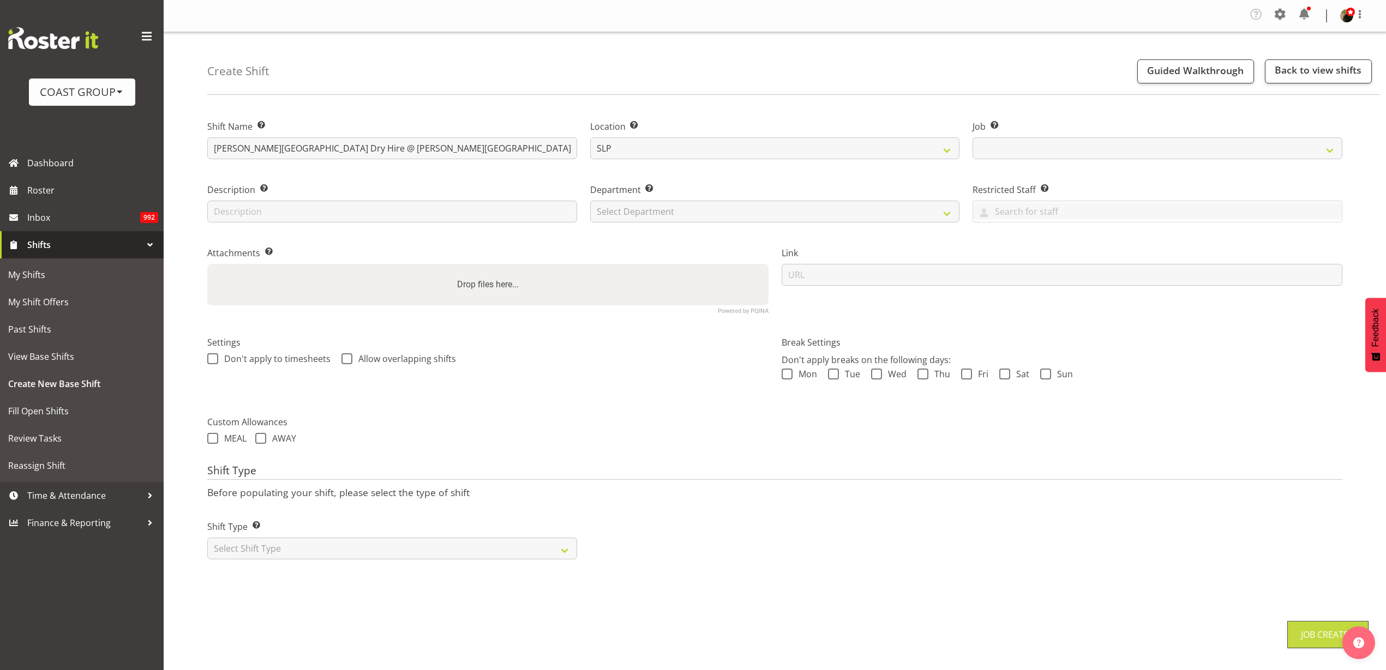
select select "10591"
click at [668, 214] on select "Select Department CARLTON EVENTS Carlton Hamilton Carlton Wellington DW AKL DW …" at bounding box center [775, 212] width 370 height 22
select select "24"
click at [590, 201] on select "Select Department CARLTON EVENTS Carlton Hamilton Carlton Wellington DW AKL DW …" at bounding box center [775, 212] width 370 height 22
click at [838, 274] on input "url" at bounding box center [1062, 275] width 561 height 22
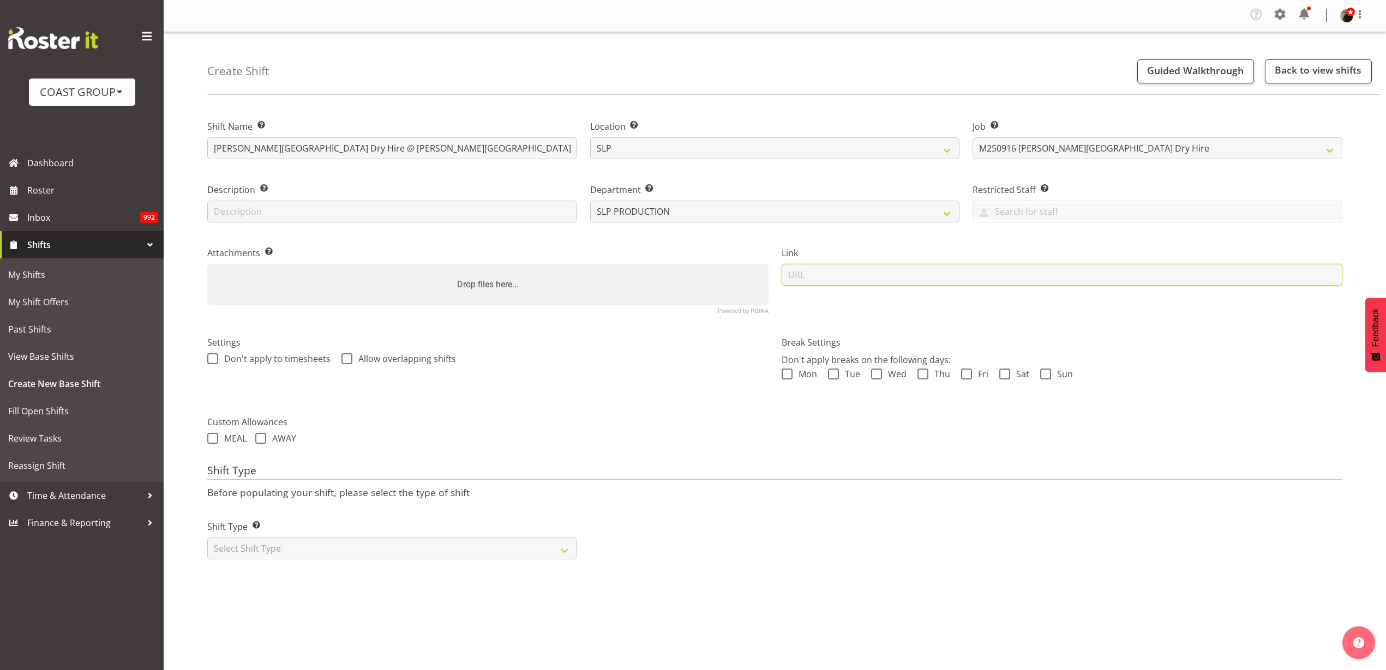
paste input "https://drive.google.com/drive/folders/1a2SMlripJvla1V0VFi1BfIaCqJZ_8XGo"
type input "https://drive.google.com/drive/folders/1a2SMlripJvla1V0VFi1BfIaCqJZ_8XGo"
click at [279, 546] on select "Select Shift Type One Off Shift Recurring Shift Rotating Shift" at bounding box center [392, 549] width 370 height 22
select select "recurring"
click at [207, 538] on select "Select Shift Type One Off Shift Recurring Shift Rotating Shift" at bounding box center [392, 549] width 370 height 22
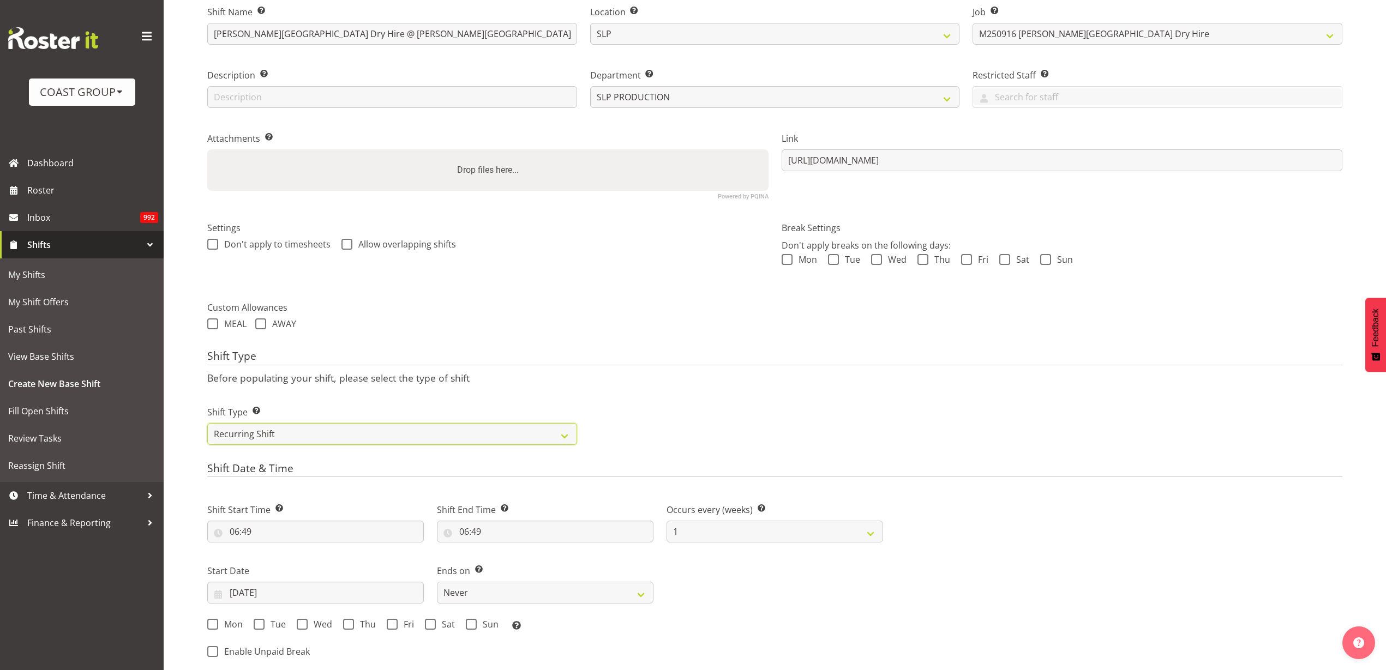
scroll to position [273, 0]
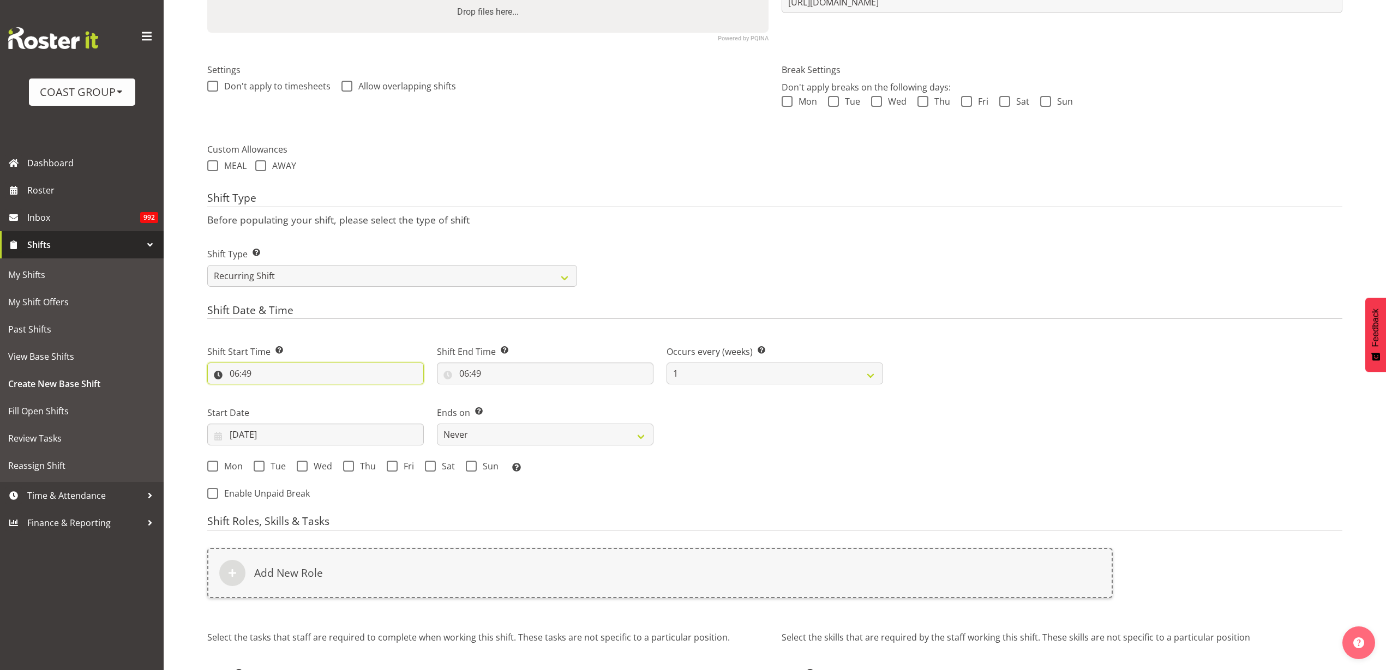
click at [270, 370] on input "06:49" at bounding box center [315, 374] width 217 height 22
select select "10"
type input "10:49"
select select "11"
type input "11:49"
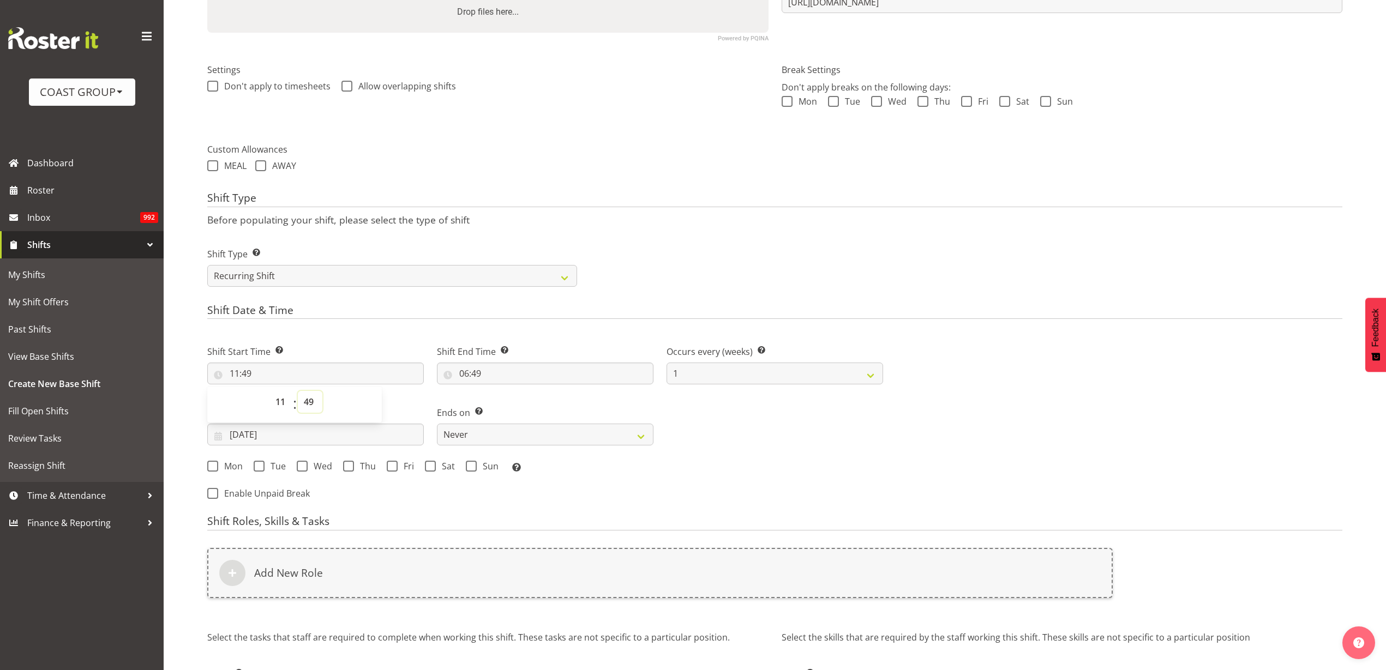
select select "0"
type input "11:00"
click at [501, 370] on input "06:49" at bounding box center [545, 374] width 217 height 22
click at [511, 399] on select "00 01 02 03 04 05 06 07 08 09 10 11 12 13 14 15 16 17 18 19 20 21 22 23" at bounding box center [511, 402] width 25 height 22
select select "13"
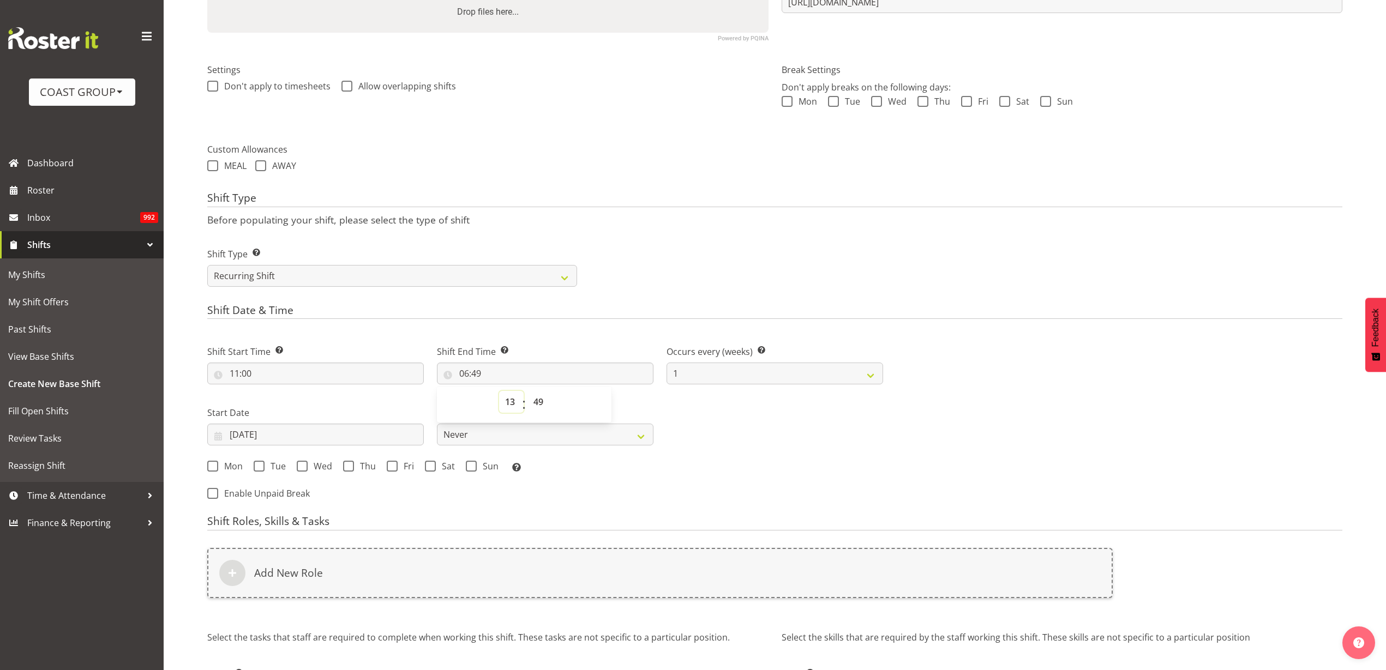
click at [499, 391] on select "00 01 02 03 04 05 06 07 08 09 10 11 12 13 14 15 16 17 18 19 20 21 22 23" at bounding box center [511, 402] width 25 height 22
type input "13:49"
select select "0"
type input "13:00"
click at [284, 436] on input "02/09/2025" at bounding box center [315, 435] width 217 height 22
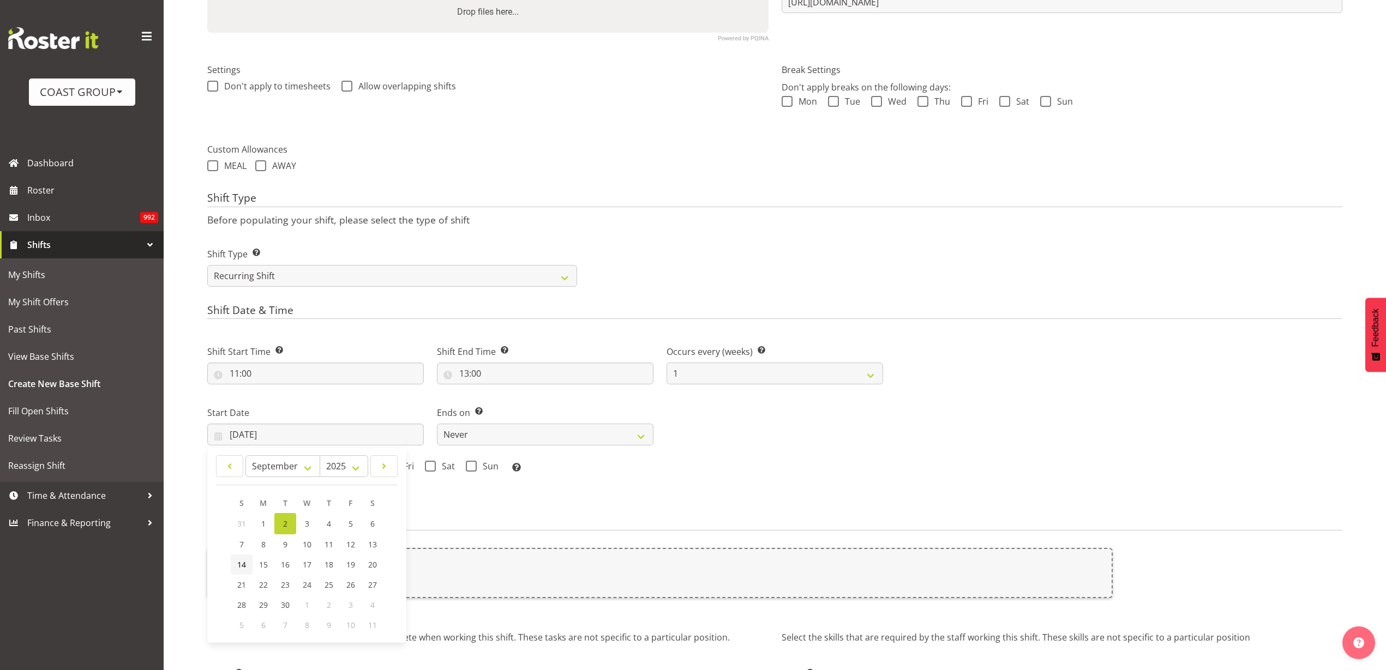
click at [238, 567] on span "14" at bounding box center [241, 565] width 9 height 10
type input "14/09/2025"
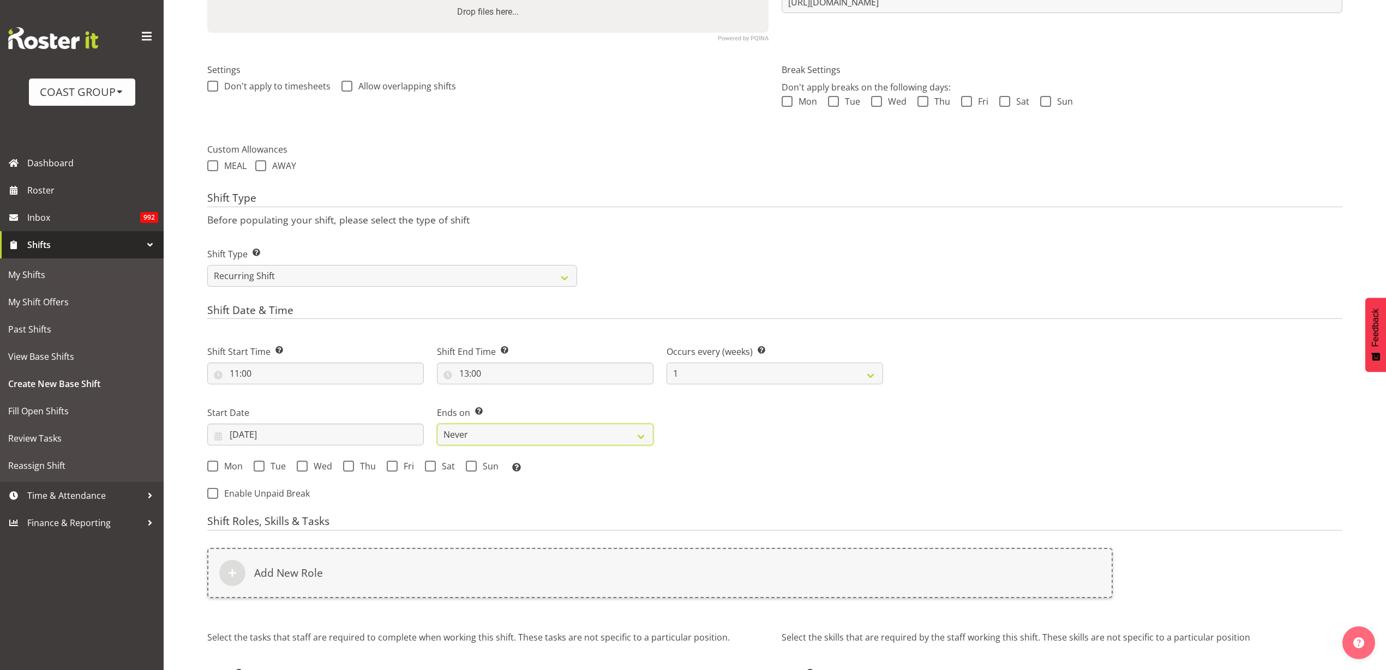
click at [520, 436] on select "Never On Date" at bounding box center [545, 435] width 217 height 22
select select "date"
click at [437, 424] on select "Never On Date" at bounding box center [545, 435] width 217 height 22
click at [781, 430] on input "02/09/2025" at bounding box center [775, 435] width 217 height 22
click at [766, 563] on span "16" at bounding box center [761, 565] width 9 height 10
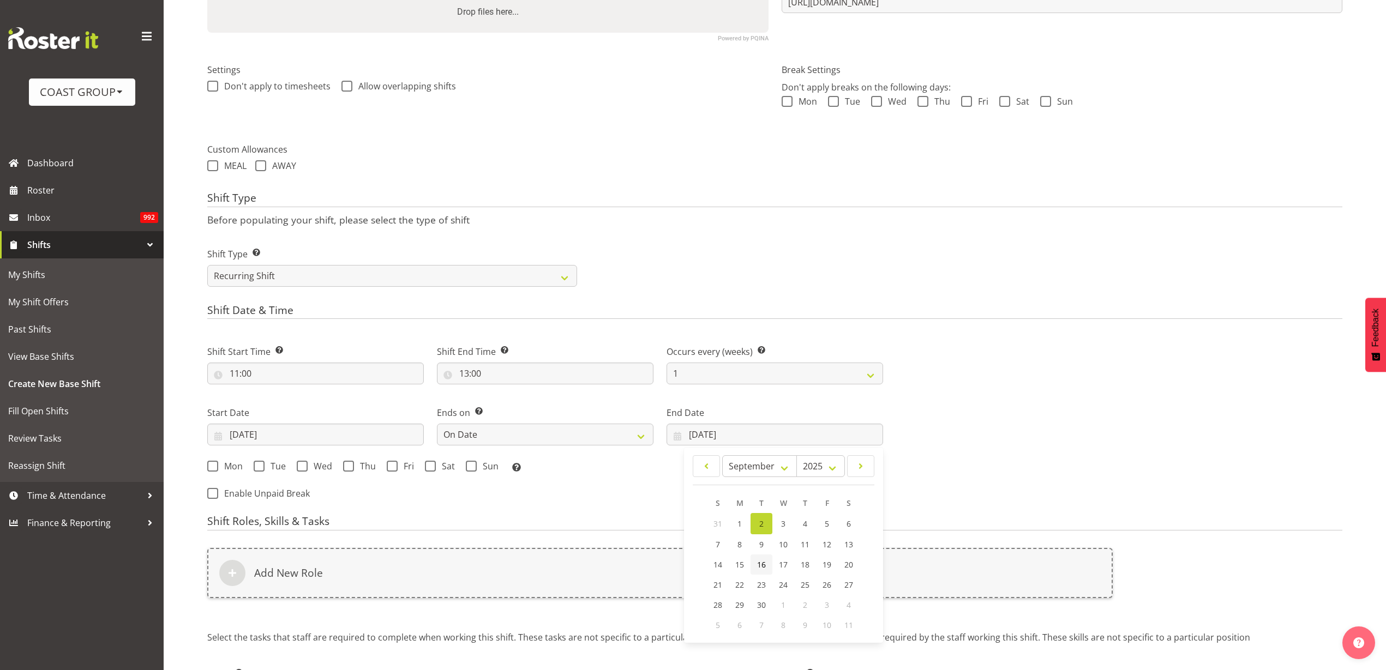
type input "16/09/2025"
click at [225, 461] on span "Mon" at bounding box center [230, 466] width 25 height 11
click at [214, 463] on input "Mon" at bounding box center [210, 466] width 7 height 7
checkbox input "true"
click at [272, 461] on span "Tue" at bounding box center [275, 466] width 21 height 11
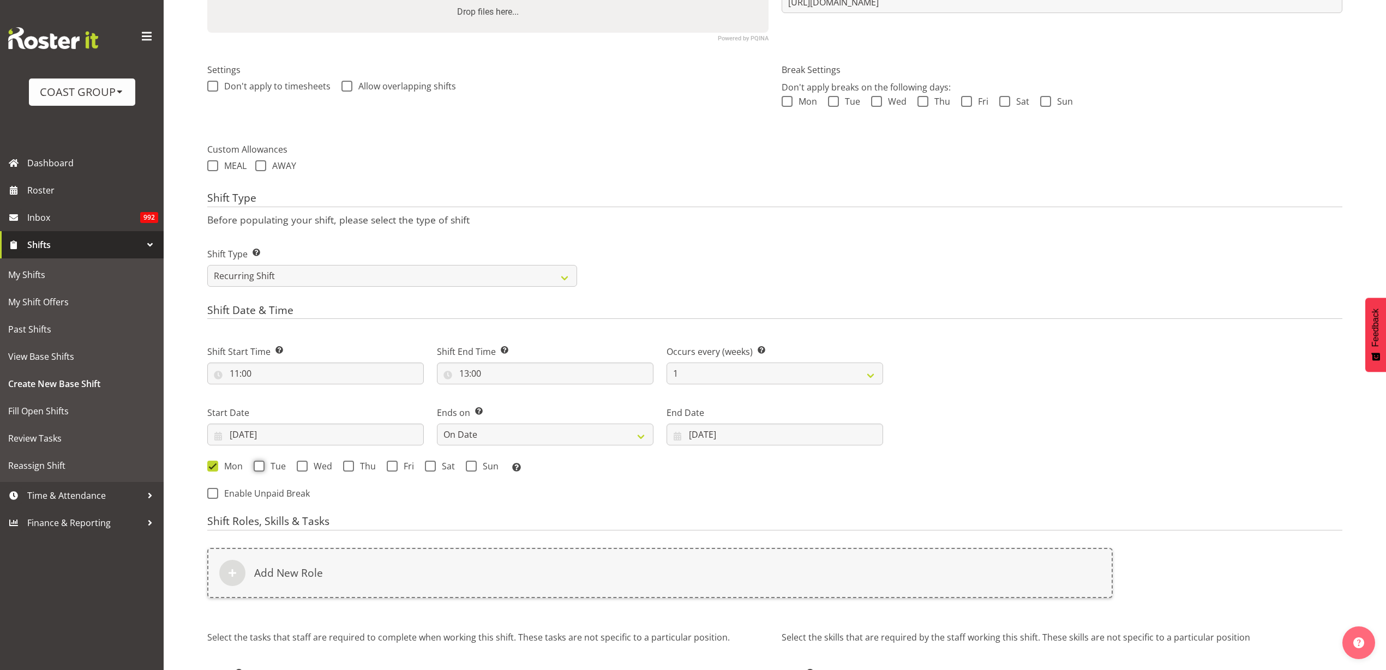
click at [261, 463] on input "Tue" at bounding box center [257, 466] width 7 height 7
checkbox input "true"
click at [322, 466] on span "Wed" at bounding box center [320, 466] width 25 height 11
click at [304, 466] on input "Wed" at bounding box center [300, 466] width 7 height 7
checkbox input "true"
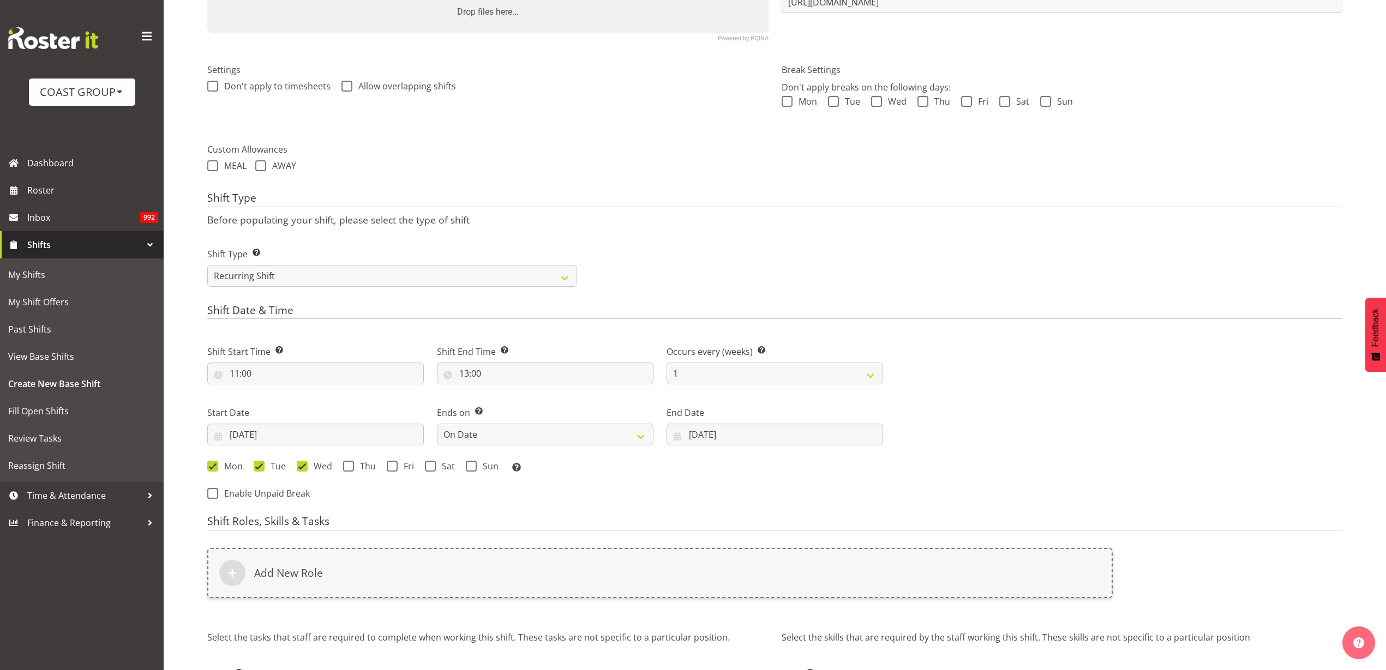
click at [350, 466] on span at bounding box center [348, 466] width 11 height 11
click at [350, 466] on input "Thu" at bounding box center [346, 466] width 7 height 7
checkbox input "true"
click at [401, 463] on span "Fri" at bounding box center [406, 466] width 16 height 11
click at [394, 463] on input "Fri" at bounding box center [390, 466] width 7 height 7
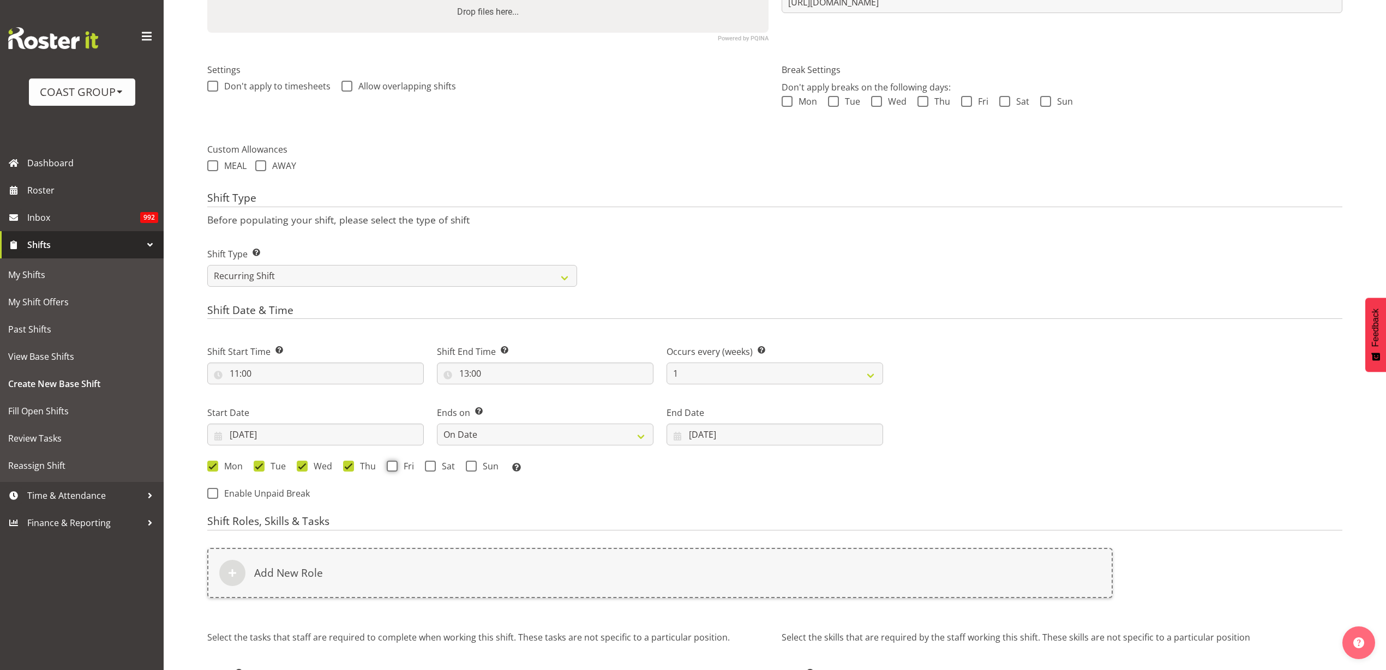
checkbox input "true"
click at [432, 468] on span at bounding box center [430, 466] width 11 height 11
click at [432, 468] on input "Sat" at bounding box center [428, 466] width 7 height 7
checkbox input "true"
click at [477, 468] on span "Sun" at bounding box center [488, 466] width 22 height 11
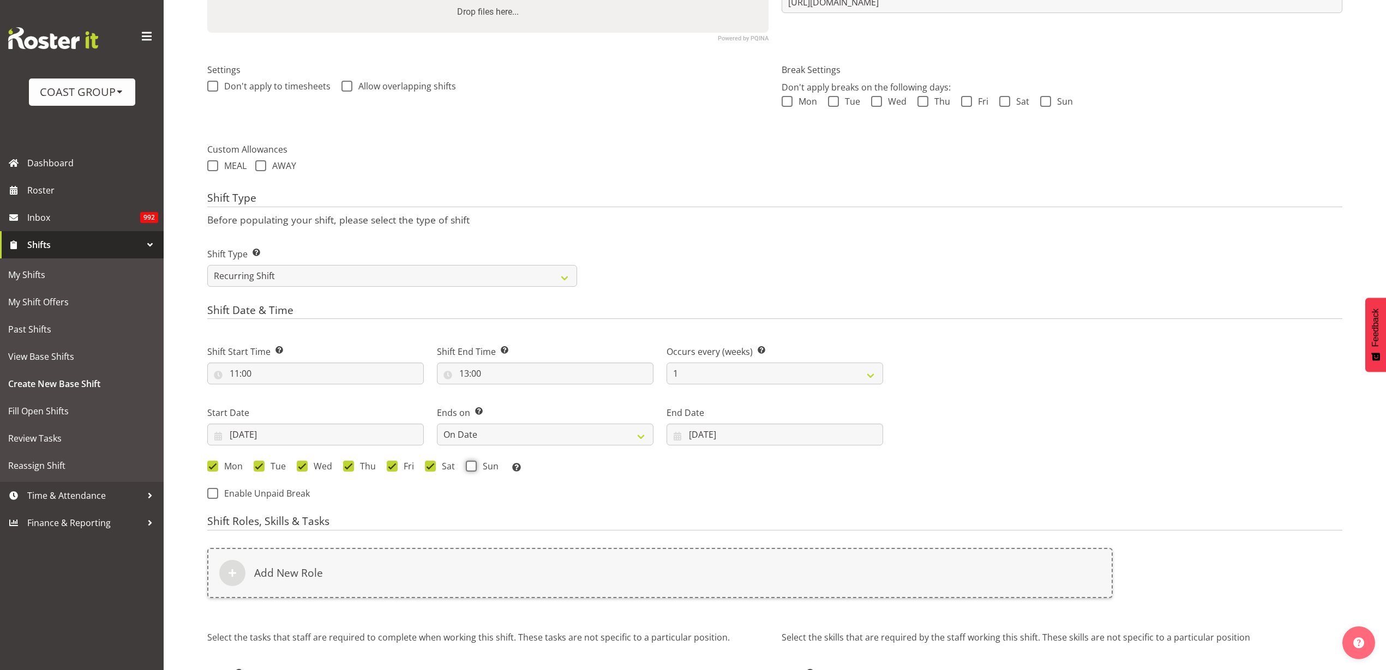
click at [473, 468] on input "Sun" at bounding box center [469, 466] width 7 height 7
checkbox input "true"
click at [393, 579] on div "Add New Role" at bounding box center [660, 573] width 906 height 50
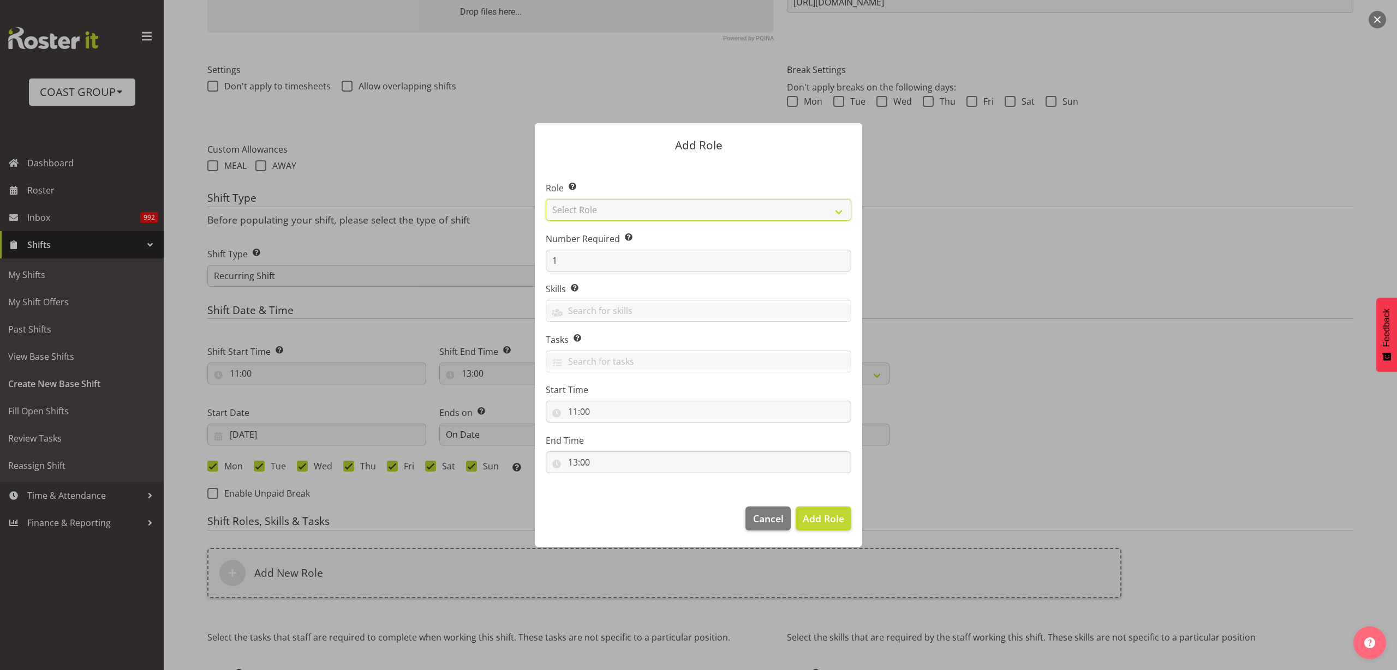
click at [657, 203] on select "Select Role ACCOUNT MANAGER ACCOUNT MANAGER DW ACCOUNTS AKL DIANNA VEHICLES AKL…" at bounding box center [699, 210] width 306 height 22
select select "123"
click at [546, 199] on select "Select Role ACCOUNT MANAGER ACCOUNT MANAGER DW ACCOUNTS AKL DIANNA VEHICLES AKL…" at bounding box center [699, 210] width 306 height 22
click at [816, 512] on span "Add Role" at bounding box center [823, 518] width 41 height 13
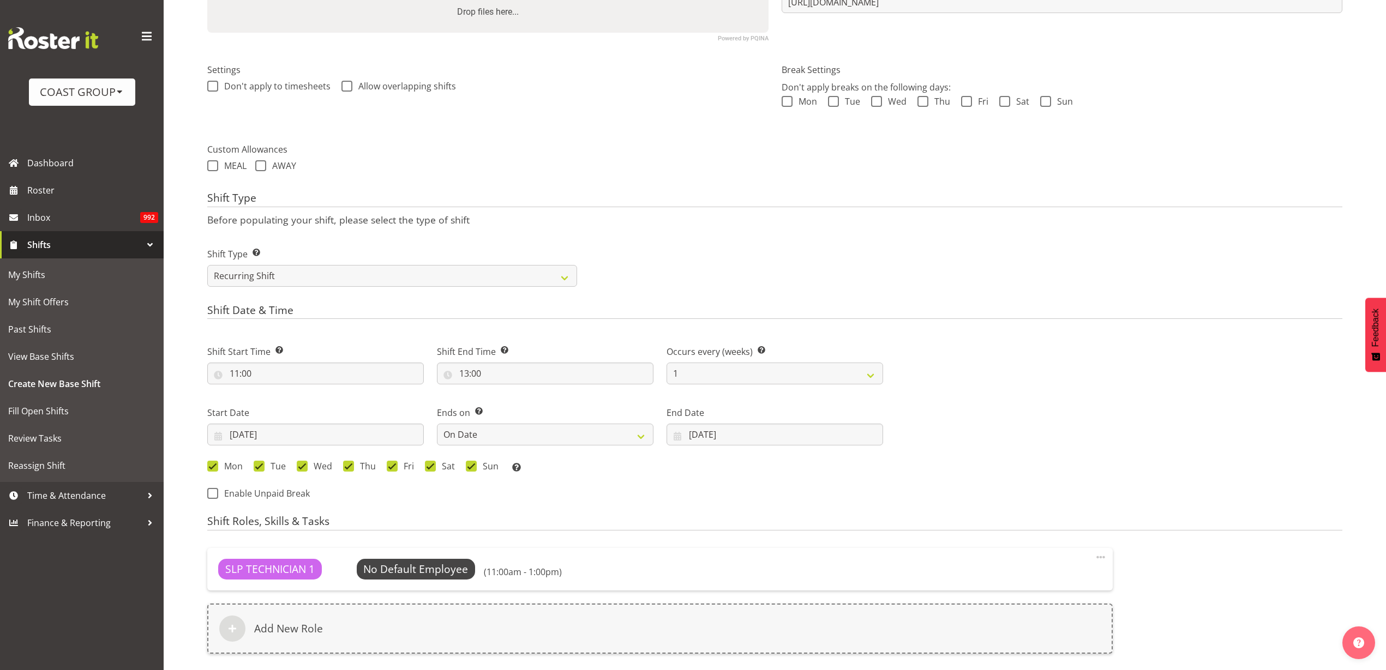
click at [368, 634] on div "Add New Role" at bounding box center [660, 629] width 906 height 50
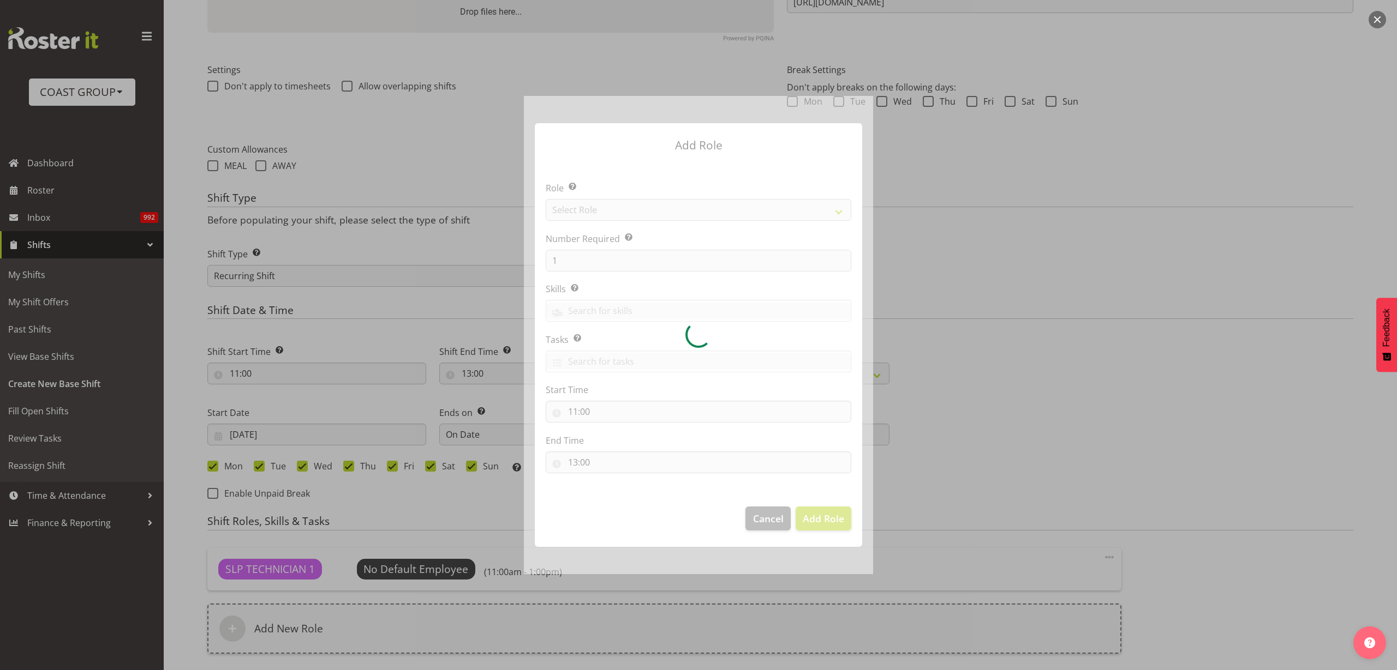
click at [637, 212] on div at bounding box center [698, 335] width 349 height 478
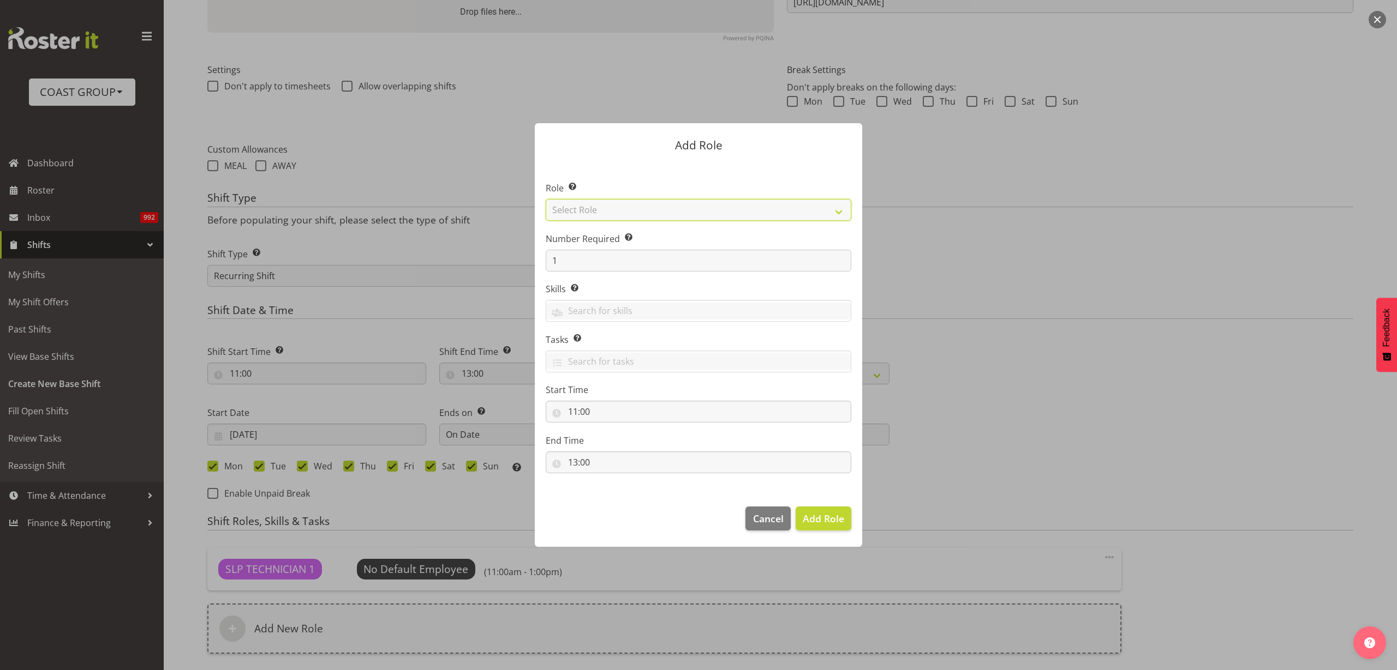
click at [642, 207] on select "Select Role ACCOUNT MANAGER ACCOUNT MANAGER DW ACCOUNTS AKL DIANNA VEHICLES AKL…" at bounding box center [699, 210] width 306 height 22
select select "81"
click at [546, 199] on select "Select Role ACCOUNT MANAGER ACCOUNT MANAGER DW ACCOUNTS AKL DIANNA VEHICLES AKL…" at bounding box center [699, 210] width 306 height 22
click at [825, 514] on span "Add Role" at bounding box center [823, 518] width 41 height 13
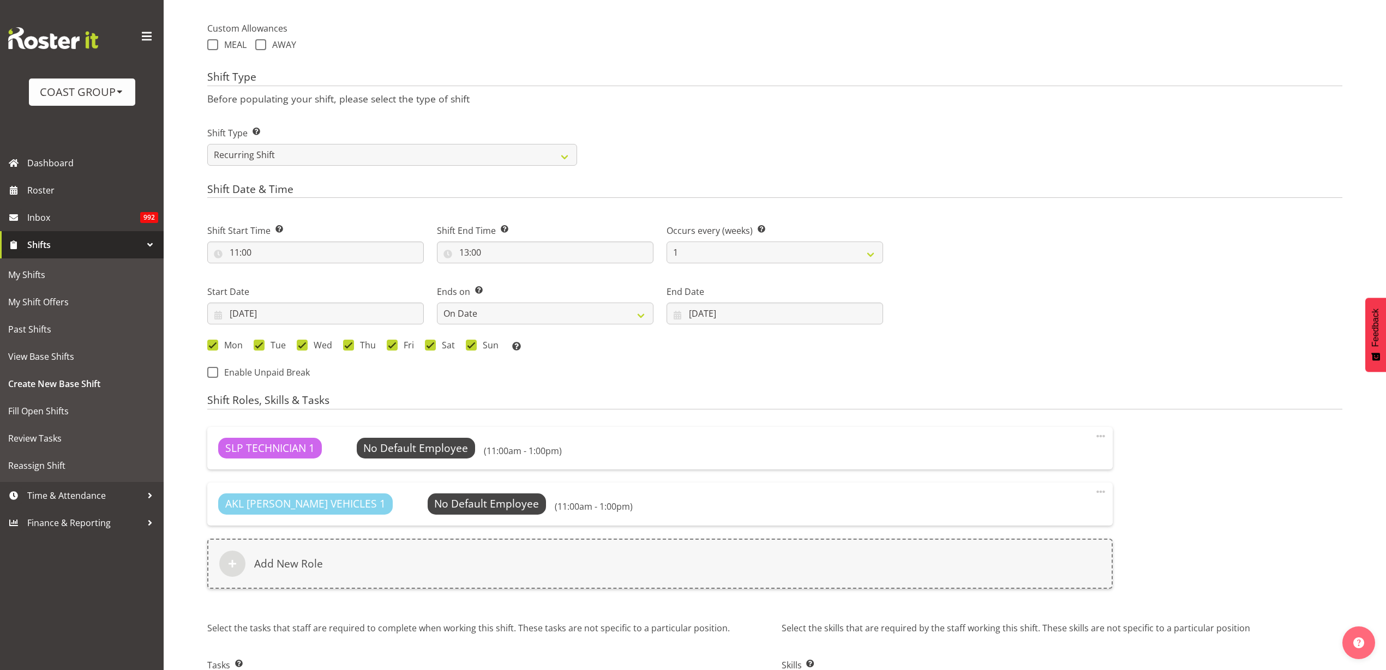
scroll to position [477, 0]
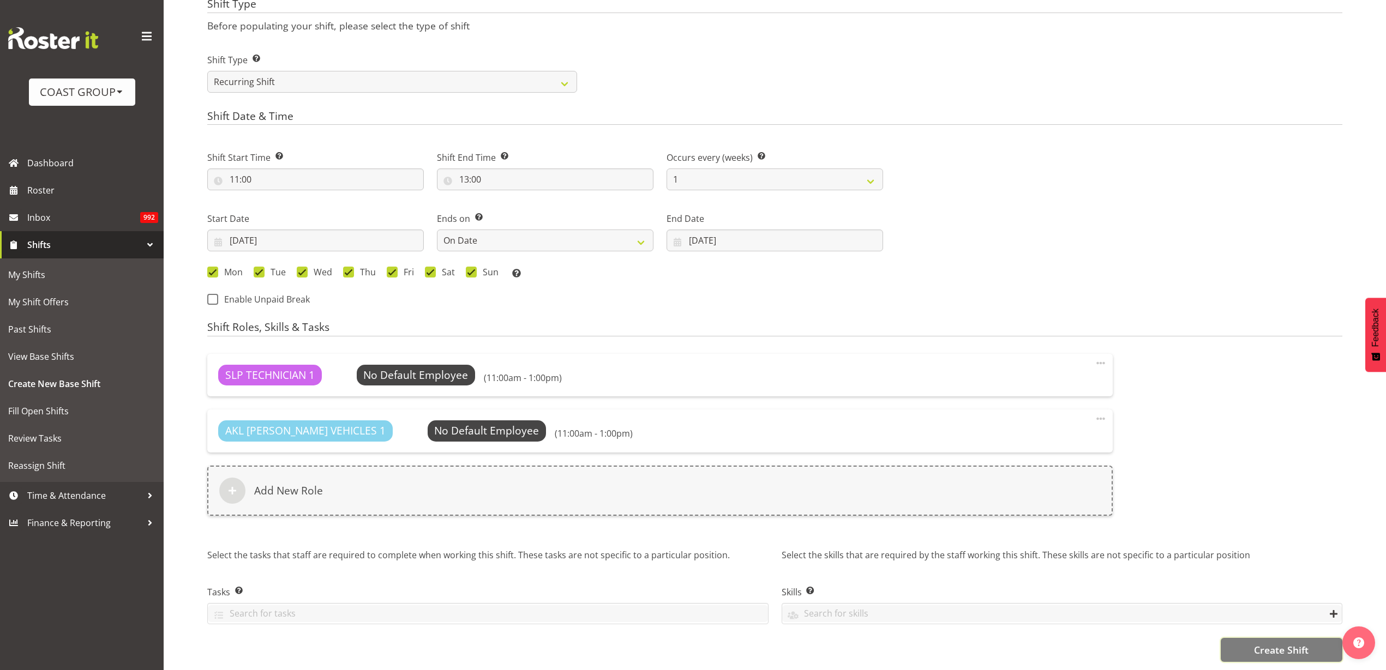
click at [1291, 643] on span "Create Shift" at bounding box center [1281, 650] width 55 height 14
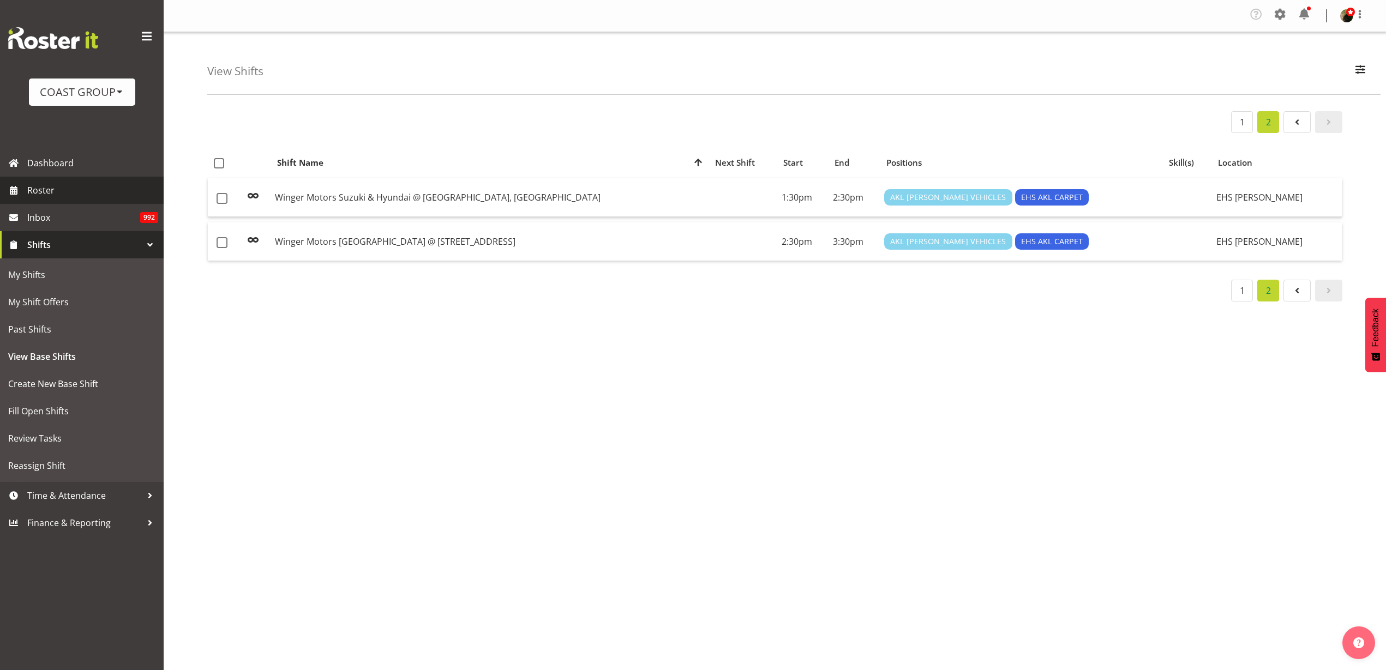
click at [88, 187] on span "Roster" at bounding box center [92, 190] width 131 height 16
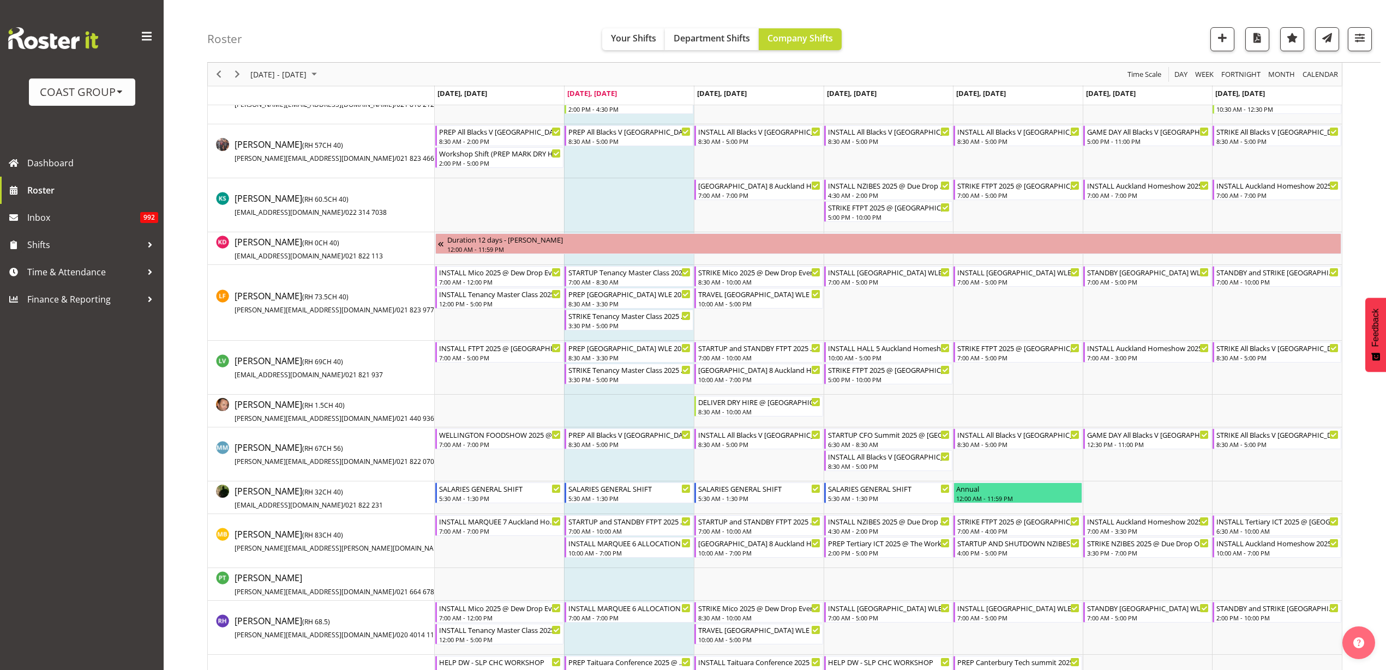
scroll to position [682, 0]
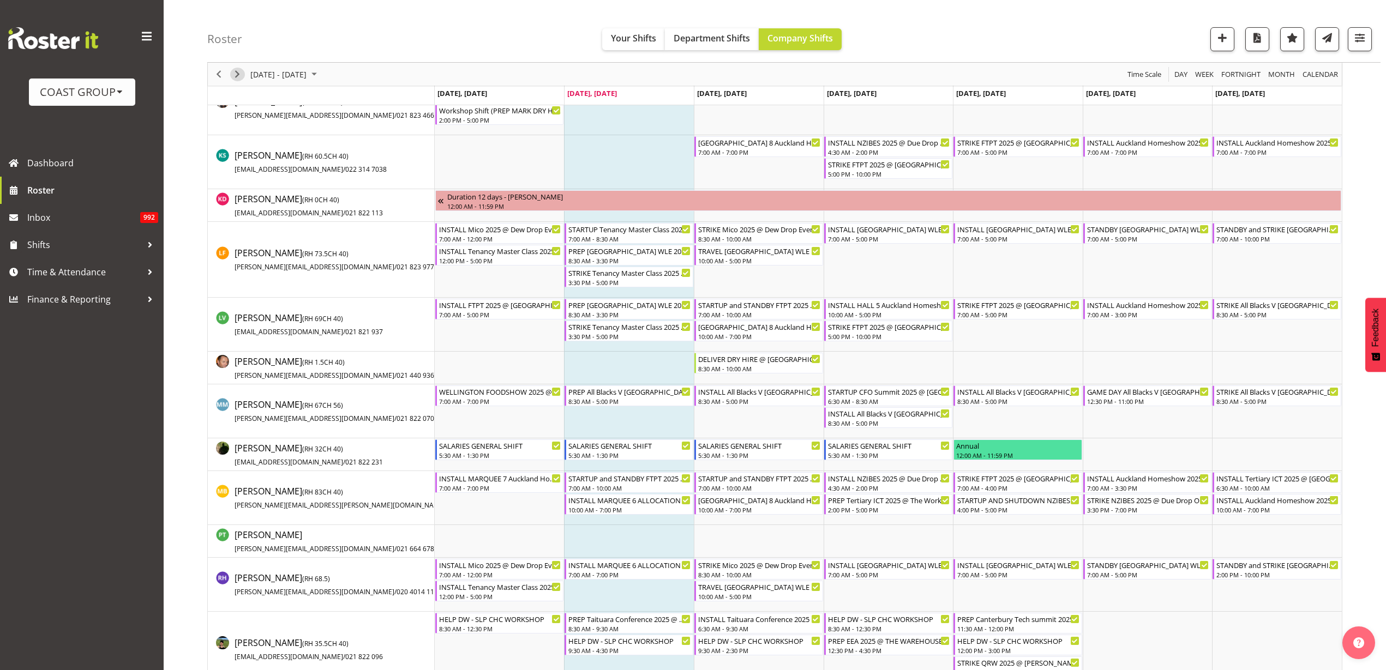
drag, startPoint x: 235, startPoint y: 73, endPoint x: 987, endPoint y: 291, distance: 783.3
click at [235, 73] on span "Next" at bounding box center [237, 75] width 13 height 14
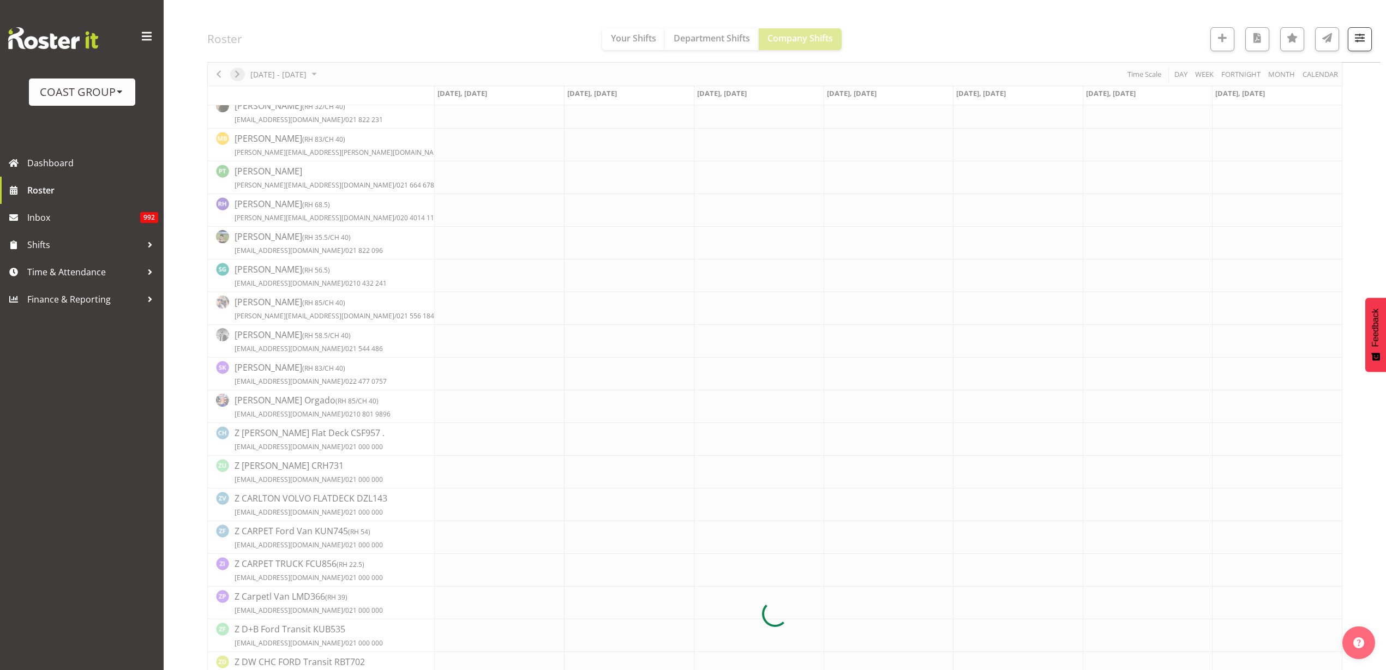
scroll to position [0, 0]
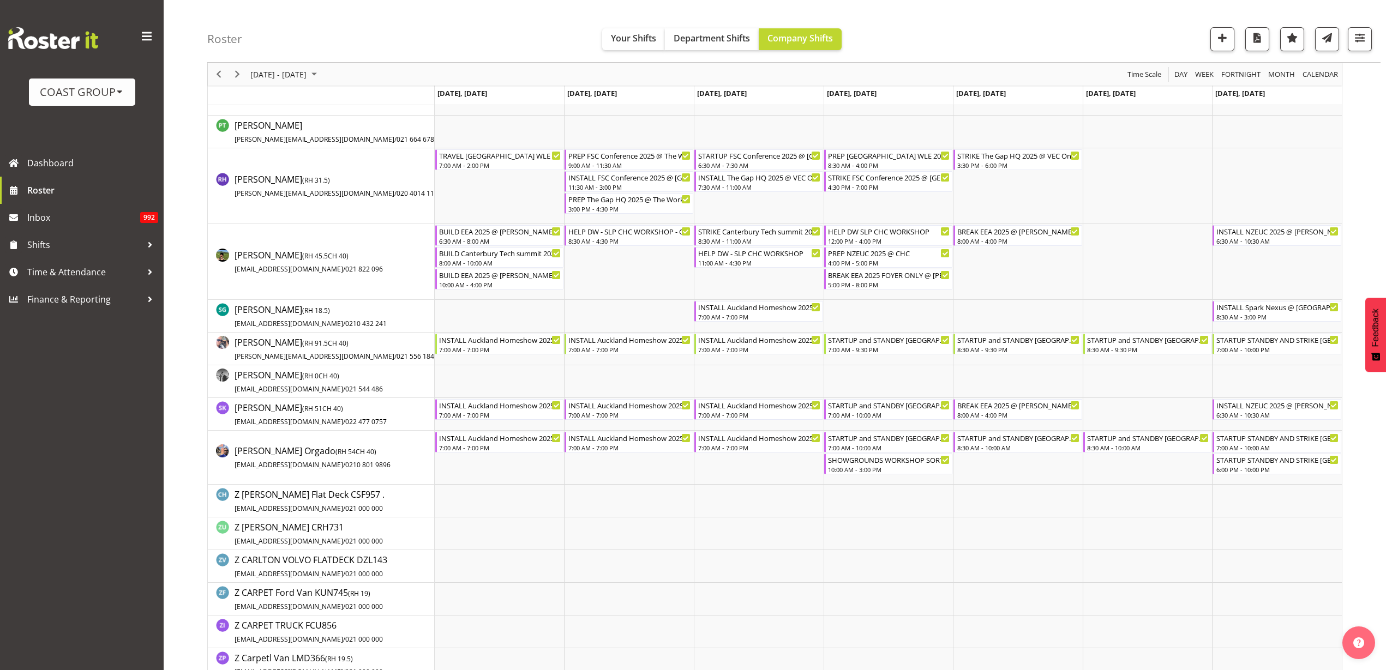
scroll to position [1159, 0]
